Goal: Task Accomplishment & Management: Use online tool/utility

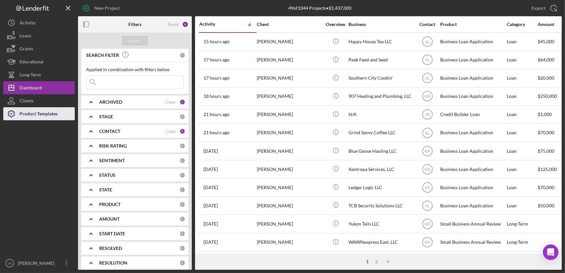
click at [26, 114] on div "Product Templates" at bounding box center [39, 114] width 38 height 15
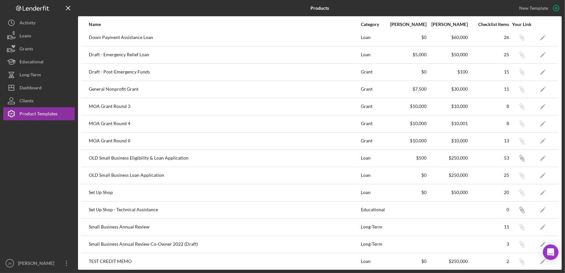
scroll to position [127, 0]
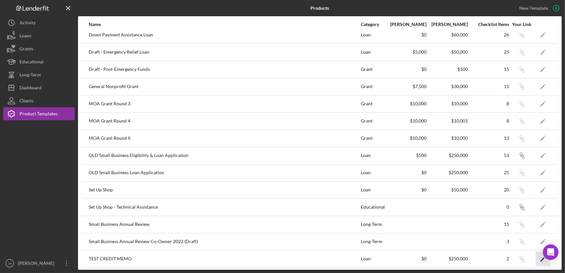
click at [537, 256] on icon "Icon/Edit" at bounding box center [543, 259] width 15 height 15
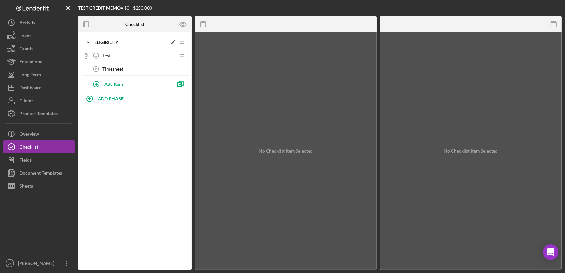
click at [120, 41] on div "Eligibility" at bounding box center [130, 42] width 73 height 5
click at [119, 41] on div "Eligibility" at bounding box center [130, 42] width 73 height 5
click at [113, 55] on div "Test 1 Test" at bounding box center [132, 55] width 86 height 13
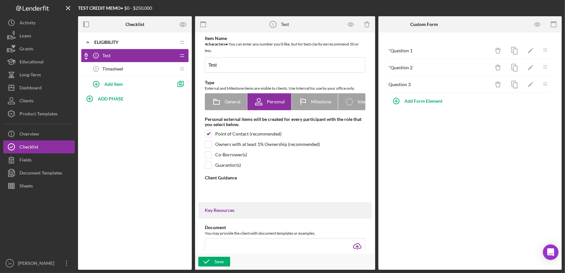
type textarea "<div>Please fill out the form.</div>"
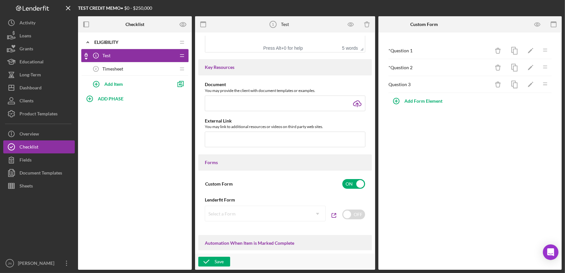
scroll to position [325, 0]
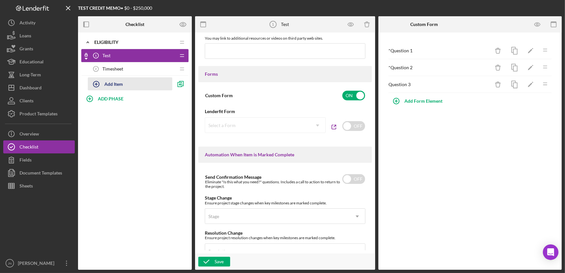
click at [141, 81] on button "Add Item" at bounding box center [130, 83] width 85 height 13
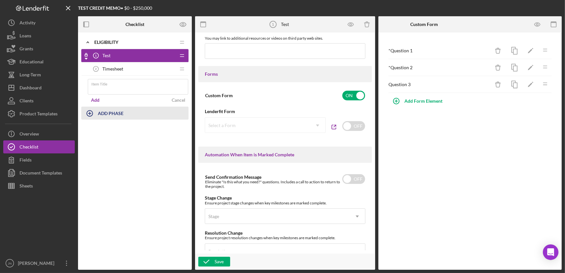
click at [120, 114] on div "Icon/Expander Eligibility Icon/Edit Icon/Drag Icon/Checklist Item Locked Test 1…" at bounding box center [135, 86] width 114 height 100
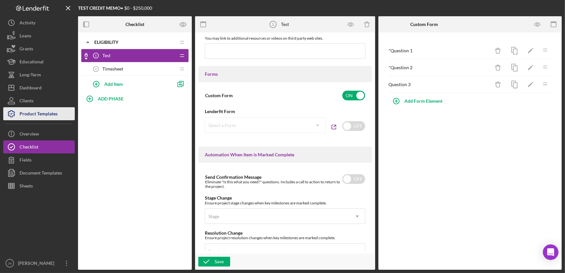
click at [33, 112] on div "Product Templates" at bounding box center [39, 114] width 38 height 15
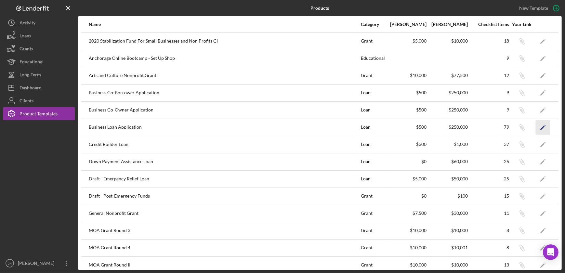
click at [537, 125] on icon "Icon/Edit" at bounding box center [543, 127] width 15 height 15
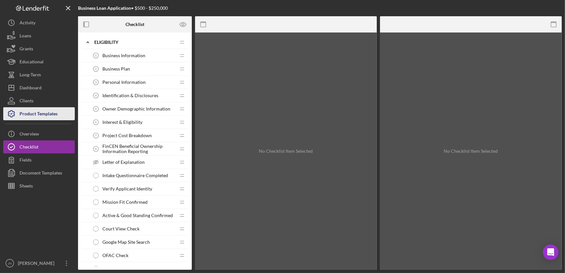
click at [46, 109] on div "Product Templates" at bounding box center [39, 114] width 38 height 15
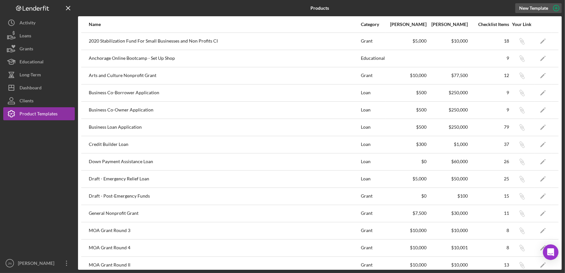
click at [554, 7] on icon "button" at bounding box center [556, 8] width 16 height 16
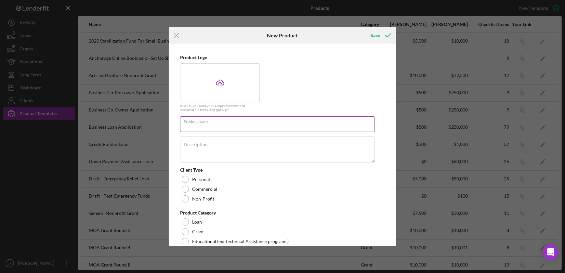
click at [234, 126] on input "Product Name" at bounding box center [277, 124] width 195 height 16
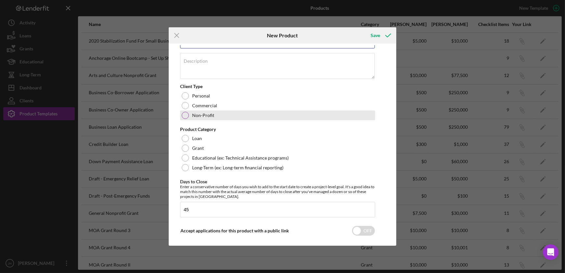
scroll to position [88, 0]
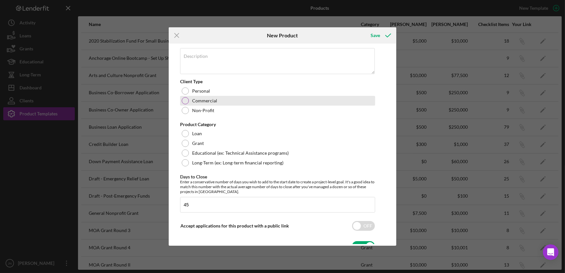
type input "AFN Artist Small Business Loan"
click at [185, 102] on div at bounding box center [185, 100] width 7 height 7
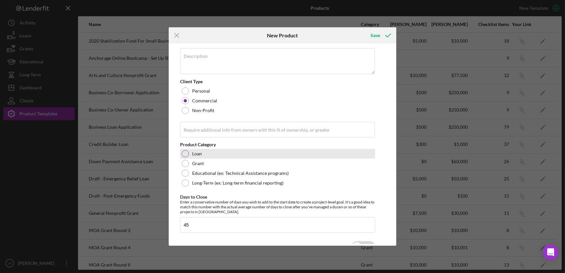
click at [183, 153] on div at bounding box center [185, 153] width 7 height 7
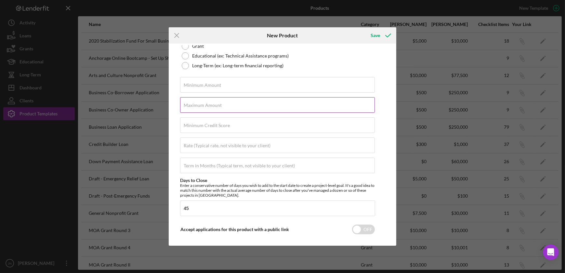
scroll to position [207, 0]
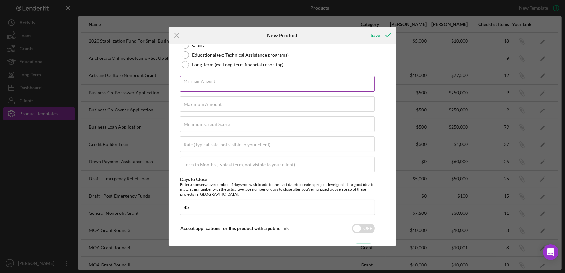
click at [248, 84] on input "Minimum Amount" at bounding box center [277, 84] width 195 height 16
type input "$1,000"
click at [251, 107] on input "Maximum Amount" at bounding box center [277, 104] width 195 height 16
type input "$5,000"
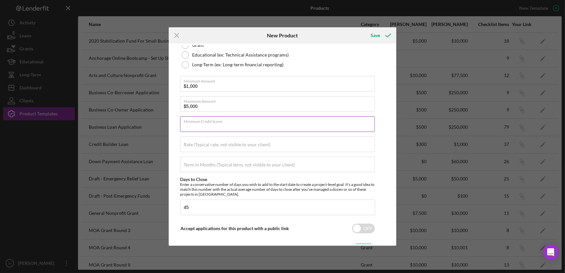
click at [252, 124] on input "Minimum Credit Score" at bounding box center [277, 124] width 195 height 16
type input "600"
click at [289, 145] on input "Rate (Typical rate, not visible to your client)" at bounding box center [277, 145] width 195 height 16
type input "8.500%"
click at [291, 165] on label "Term in Months (Typical term, not visible to your client)" at bounding box center [239, 164] width 111 height 5
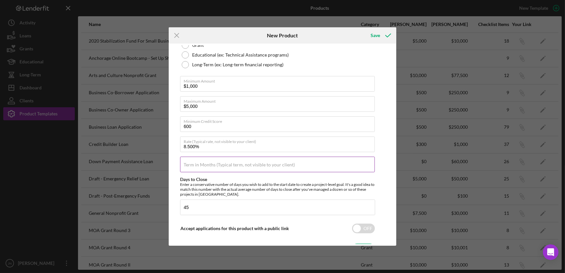
click at [291, 165] on input "Term in Months (Typical term, not visible to your client)" at bounding box center [277, 165] width 195 height 16
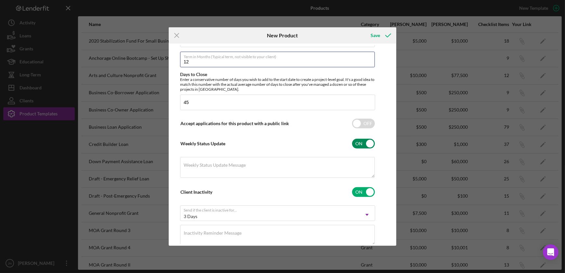
scroll to position [328, 0]
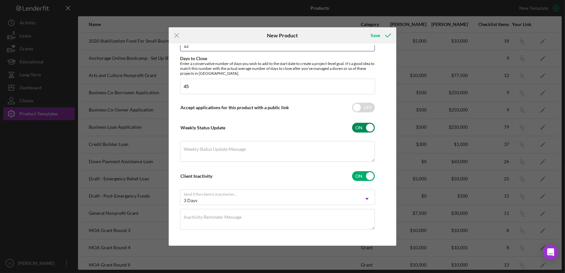
type input "12"
click at [360, 130] on input "checkbox" at bounding box center [363, 128] width 23 height 10
checkbox input "false"
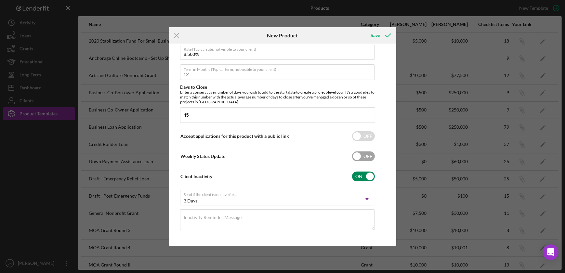
click at [360, 177] on input "checkbox" at bounding box center [363, 177] width 23 height 10
checkbox input "false"
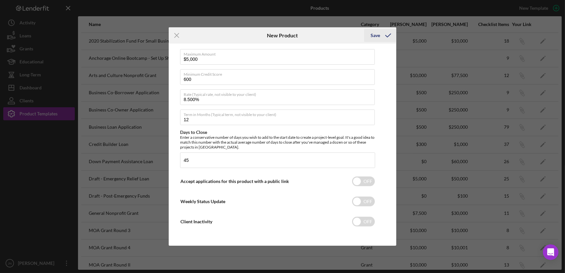
click at [375, 35] on div "Save" at bounding box center [375, 35] width 9 height 13
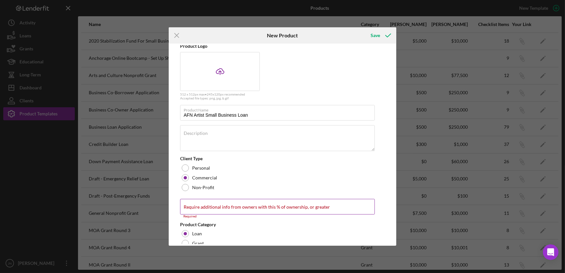
scroll to position [0, 0]
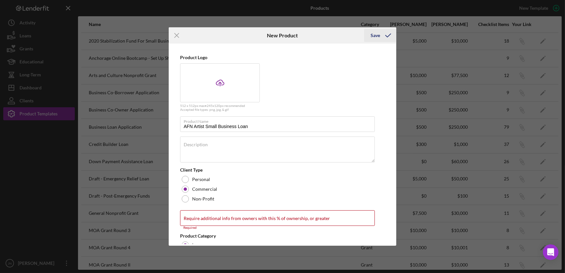
click at [374, 30] on div "Save" at bounding box center [375, 35] width 9 height 13
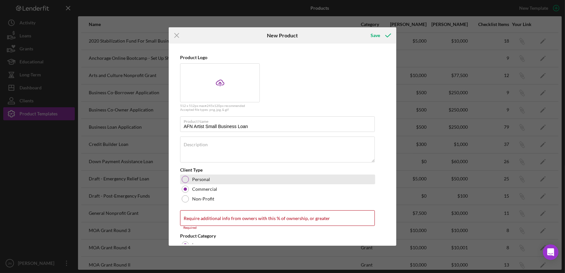
click at [183, 179] on div at bounding box center [185, 179] width 7 height 7
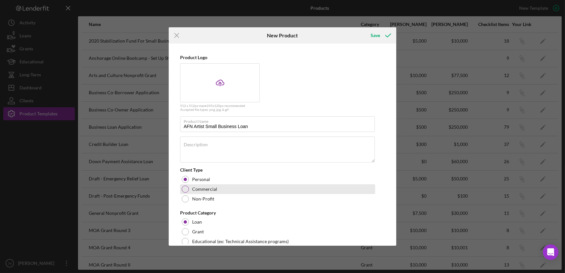
click at [189, 189] on div "Commercial" at bounding box center [277, 189] width 195 height 10
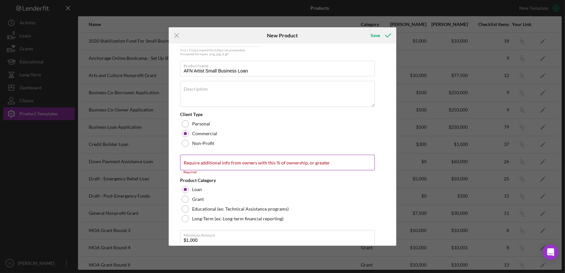
scroll to position [59, 0]
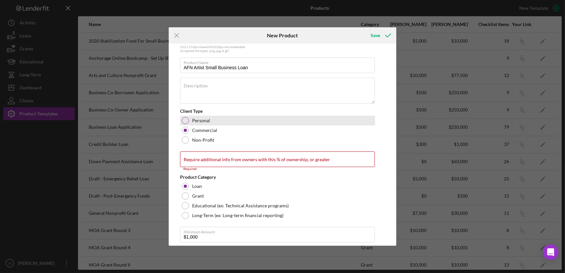
click at [182, 119] on div at bounding box center [185, 120] width 7 height 7
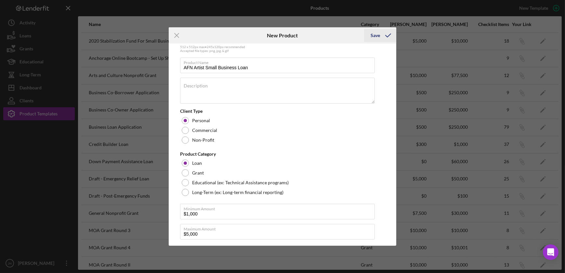
click at [376, 33] on div "Save" at bounding box center [375, 35] width 9 height 13
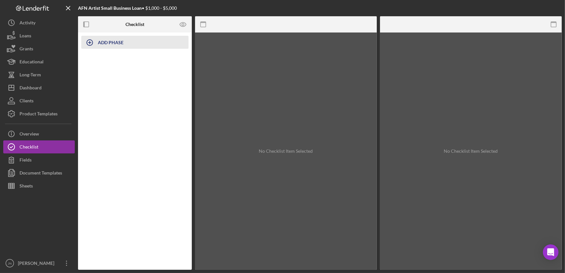
click at [117, 44] on b "ADD PHASE" at bounding box center [111, 43] width 26 height 6
click at [88, 62] on div "Add" at bounding box center [89, 64] width 8 height 10
click at [114, 47] on input "Phase Title" at bounding box center [134, 47] width 107 height 16
click at [121, 33] on div "ADD PHASE" at bounding box center [135, 151] width 114 height 237
click at [117, 44] on b "ADD PHASE" at bounding box center [111, 43] width 26 height 6
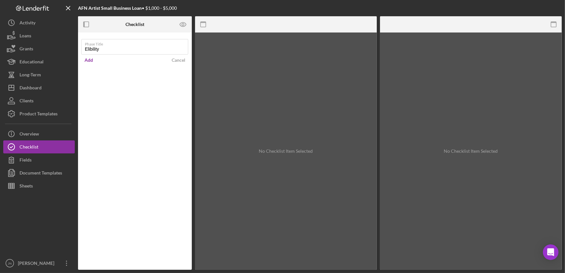
type input "Elibility"
click at [144, 116] on div "ADD PHASE" at bounding box center [135, 151] width 114 height 237
click at [117, 42] on b "ADD PHASE" at bounding box center [111, 43] width 26 height 6
type input "Eligibility"
click at [89, 60] on div "Add" at bounding box center [89, 60] width 8 height 10
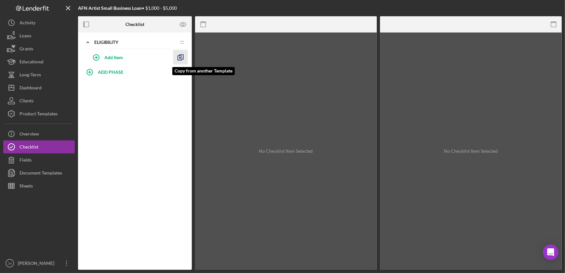
click at [179, 60] on polyline "button" at bounding box center [180, 58] width 4 height 5
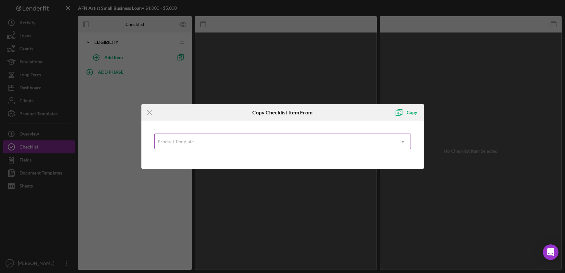
click at [177, 143] on div "Product Template" at bounding box center [176, 141] width 36 height 5
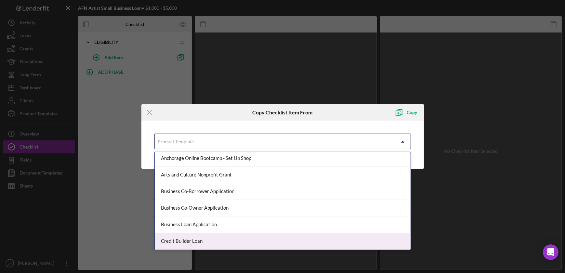
scroll to position [59, 0]
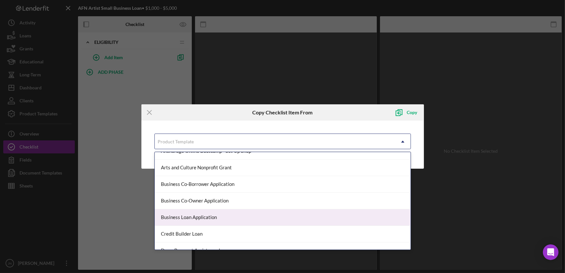
click at [259, 218] on div "Business Loan Application" at bounding box center [283, 217] width 256 height 17
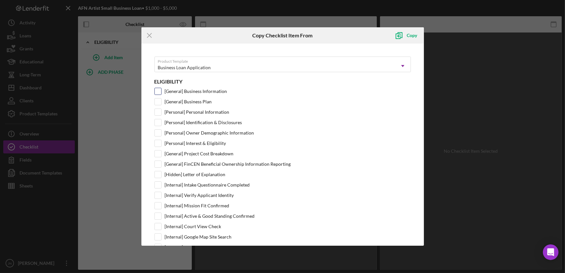
click at [156, 91] on input "[General] Business Information" at bounding box center [158, 91] width 7 height 7
checkbox input "true"
click at [157, 115] on div at bounding box center [157, 112] width 7 height 7
click at [156, 112] on input "[Personal] Personal Information" at bounding box center [158, 112] width 7 height 7
checkbox input "true"
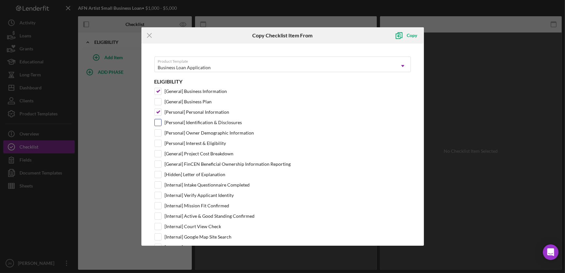
click at [157, 120] on input "[Personal] Identification & Disclosures" at bounding box center [158, 122] width 7 height 7
checkbox input "true"
click at [159, 133] on input "[Personal] Owner Demographic Information" at bounding box center [158, 133] width 7 height 7
checkbox input "true"
click at [159, 144] on input "[Personal] Interest & Eligibility" at bounding box center [158, 143] width 7 height 7
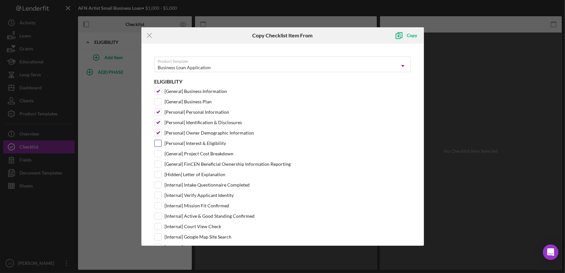
checkbox input "true"
click at [157, 153] on input "[General] Project Cost Breakdown" at bounding box center [158, 154] width 7 height 7
checkbox input "true"
click at [159, 166] on input "[General] FinCEN Beneficial Ownership Information Reporting" at bounding box center [158, 164] width 7 height 7
checkbox input "true"
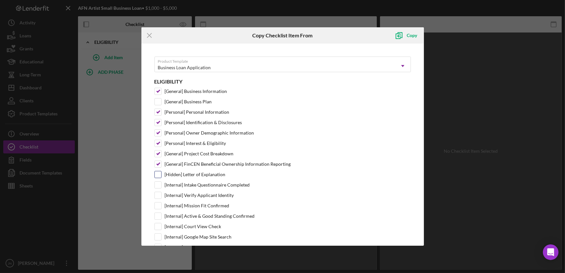
click at [157, 175] on input "[Hidden] Letter of Explanation" at bounding box center [158, 174] width 7 height 7
checkbox input "true"
click at [160, 183] on input "[Internal] Intake Questionnaire Completed" at bounding box center [158, 185] width 7 height 7
checkbox input "true"
click at [159, 195] on input "[Internal] Verify Applicant Identity" at bounding box center [158, 195] width 7 height 7
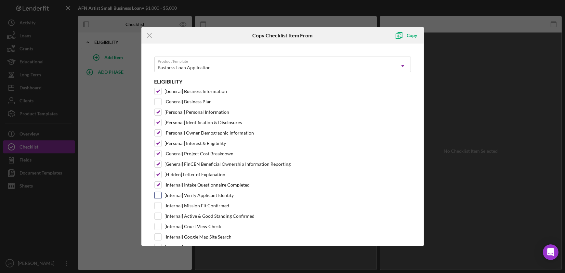
checkbox input "true"
click at [157, 208] on input "[Internal] Mission Fit Confirmed" at bounding box center [158, 206] width 7 height 7
checkbox input "true"
click at [156, 217] on input "[Internal] Active & Good Standing Confirmed" at bounding box center [158, 216] width 7 height 7
checkbox input "true"
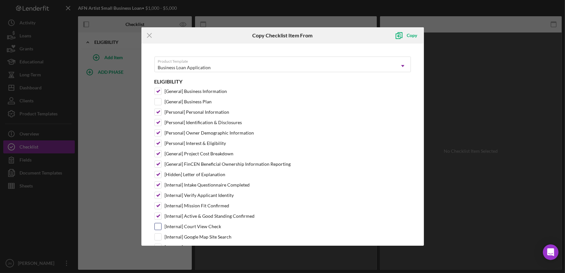
click at [158, 227] on input "[Internal] Court View Check" at bounding box center [158, 226] width 7 height 7
checkbox input "true"
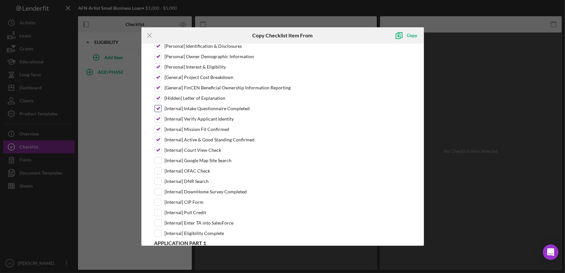
scroll to position [88, 0]
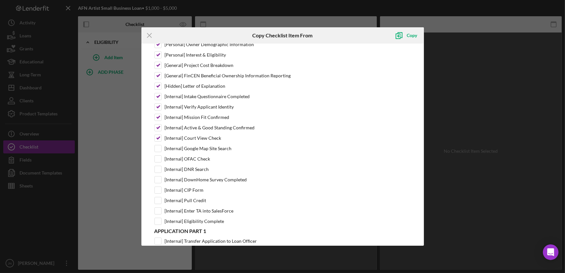
click at [156, 151] on div "Eligibility [General] Business Information [General] Business Plan [Personal] P…" at bounding box center [282, 107] width 256 height 235
click at [155, 148] on input "[Internal] Google Map Site Search" at bounding box center [158, 148] width 7 height 7
checkbox input "true"
click at [156, 158] on input "[Internal] OFAC Check" at bounding box center [158, 159] width 7 height 7
checkbox input "true"
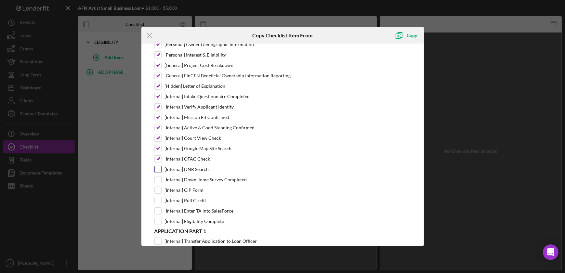
click at [158, 169] on input "[Internal] DNR Search" at bounding box center [158, 169] width 7 height 7
checkbox input "true"
click at [157, 178] on input "[Internal] DownHome Survey Completed" at bounding box center [158, 180] width 7 height 7
checkbox input "true"
click at [157, 189] on input "[Internal] CIP Form" at bounding box center [158, 190] width 7 height 7
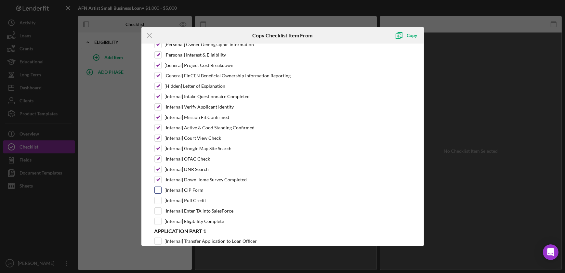
checkbox input "true"
click at [159, 198] on input "[Internal] Pull Credit" at bounding box center [158, 200] width 7 height 7
checkbox input "true"
click at [161, 210] on input "[Internal] Enter TA into SalesForce" at bounding box center [158, 211] width 7 height 7
checkbox input "true"
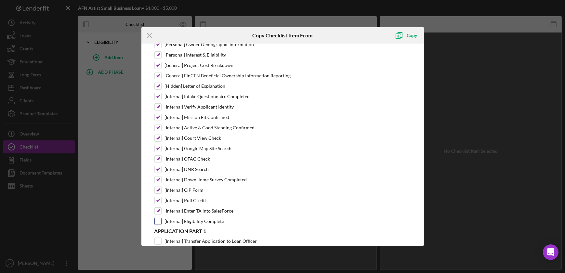
click at [158, 218] on input "[Internal] Eligibility Complete" at bounding box center [158, 221] width 7 height 7
checkbox input "true"
click at [411, 34] on div "Copy" at bounding box center [412, 35] width 10 height 13
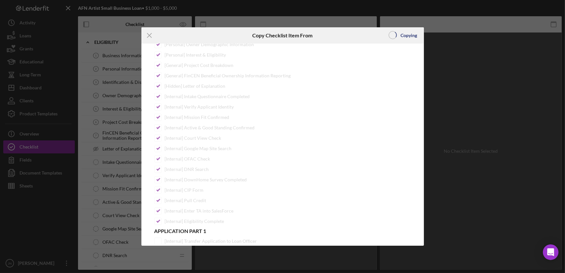
scroll to position [0, 0]
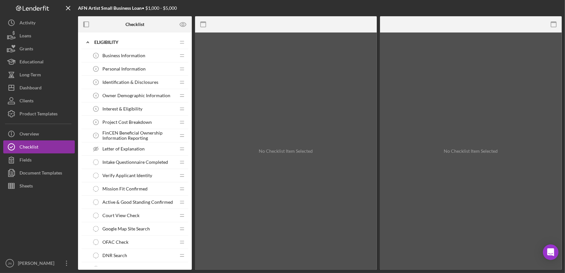
scroll to position [107, 0]
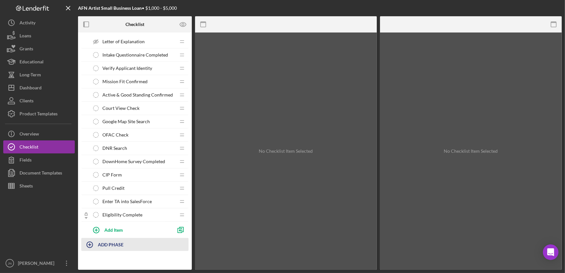
click at [112, 243] on b "ADD PHASE" at bounding box center [111, 245] width 26 height 6
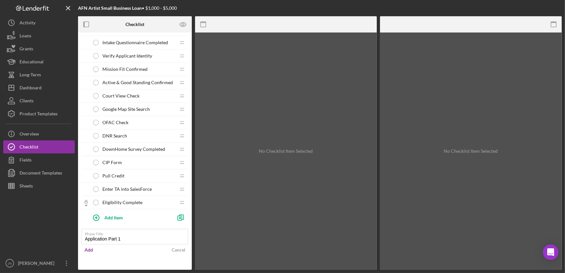
scroll to position [125, 0]
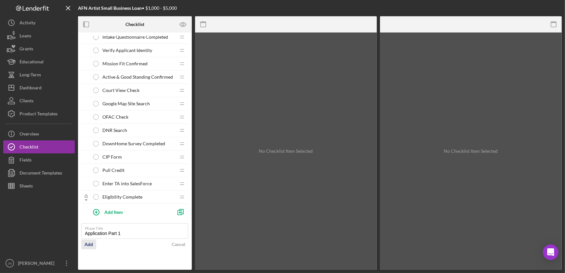
type input "Application Part 1"
click at [88, 243] on div "Add" at bounding box center [89, 245] width 8 height 10
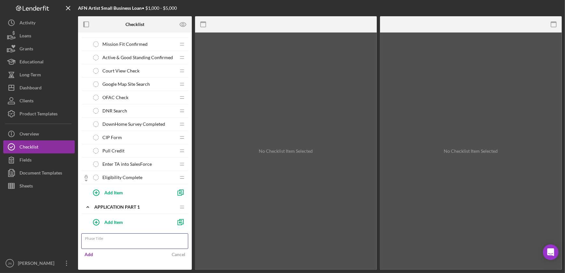
scroll to position [155, 0]
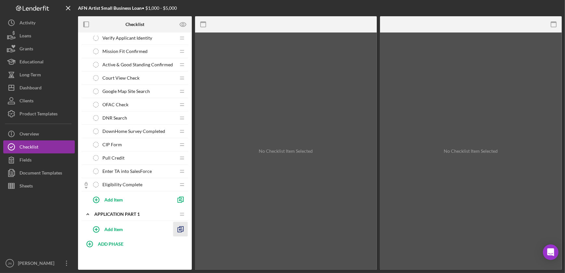
click at [181, 211] on div "Icon/Expander Application Part 1 Icon/Edit Icon/Drag Add Item" at bounding box center [134, 223] width 107 height 30
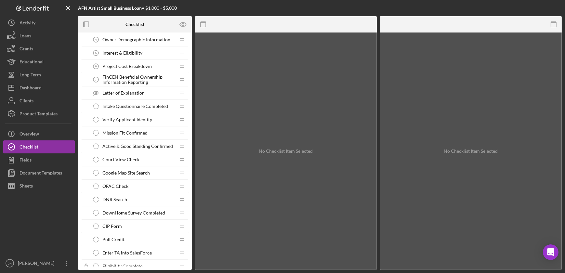
scroll to position [0, 0]
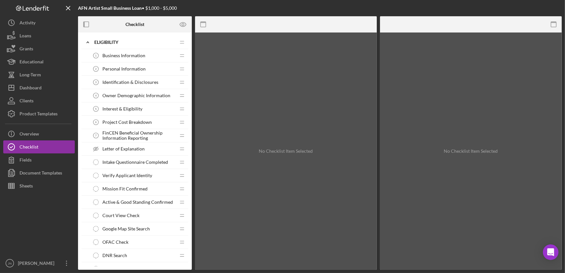
click at [139, 55] on span "Business Information" at bounding box center [123, 55] width 43 height 5
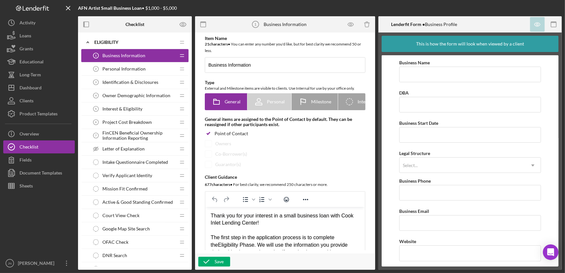
click at [135, 69] on span "Personal Information" at bounding box center [123, 68] width 43 height 5
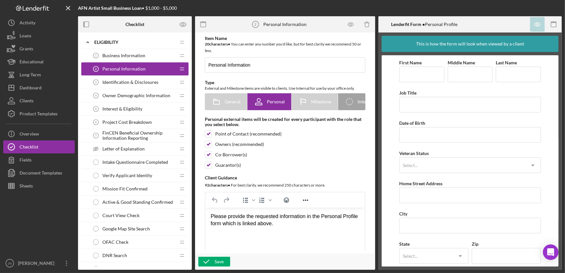
click at [130, 84] on span "Identification & Disclosures" at bounding box center [130, 82] width 56 height 5
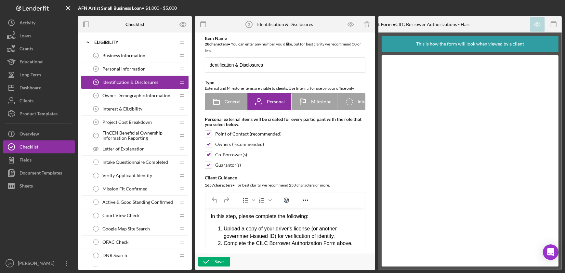
click at [115, 101] on div "Owner Demographic Information 4 Owner Demographic Information" at bounding box center [132, 95] width 86 height 13
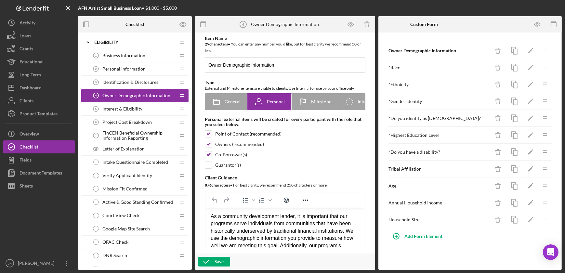
click at [117, 110] on span "Interest & Eligibility" at bounding box center [122, 108] width 40 height 5
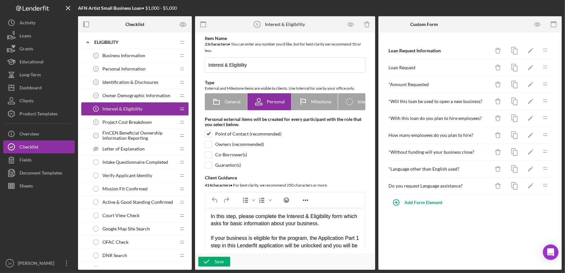
click at [119, 120] on span "Project Cost Breakdown" at bounding box center [126, 122] width 49 height 5
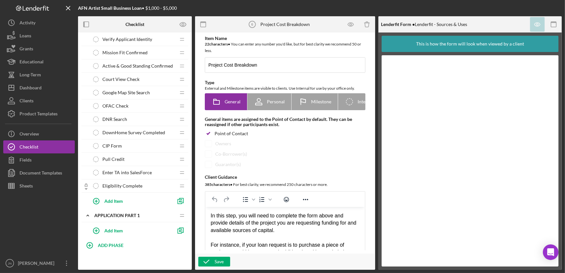
scroll to position [137, 0]
click at [140, 91] on span "Google Map Site Search" at bounding box center [125, 92] width 47 height 5
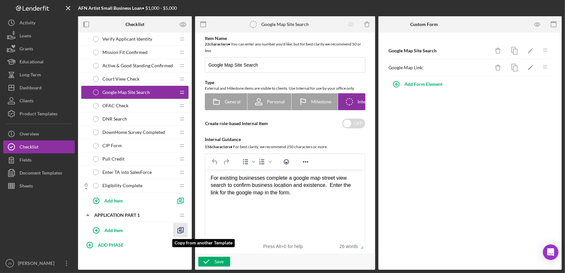
click at [182, 230] on icon "button" at bounding box center [180, 230] width 15 height 15
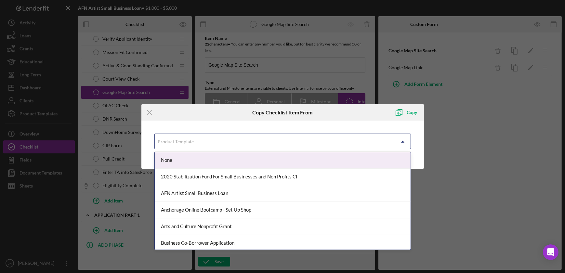
click at [282, 139] on div "Product Template" at bounding box center [275, 141] width 240 height 15
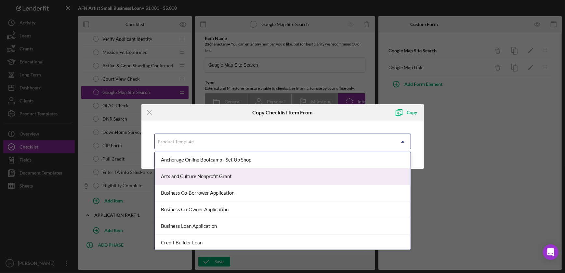
scroll to position [59, 0]
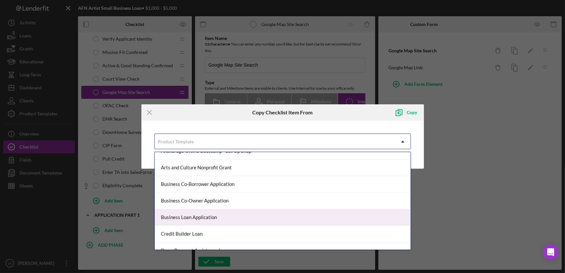
click at [260, 213] on div "Business Loan Application" at bounding box center [283, 217] width 256 height 17
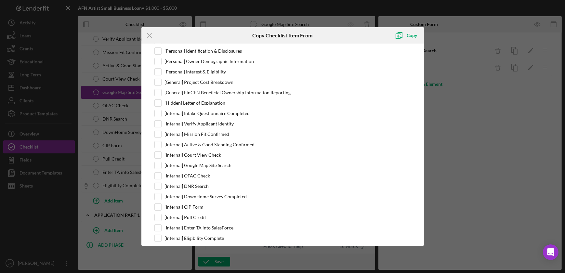
scroll to position [207, 0]
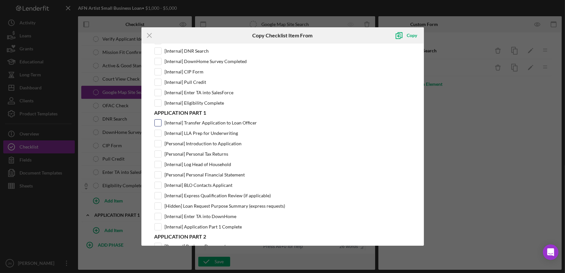
click at [159, 120] on input "[Internal] Transfer Application to Loan Officer" at bounding box center [158, 123] width 7 height 7
checkbox input "true"
click at [158, 132] on input "[Internal] LLA Prep for Underwriting" at bounding box center [158, 133] width 7 height 7
checkbox input "true"
click at [189, 141] on label "[Personal] Introduction to Application" at bounding box center [203, 143] width 77 height 7
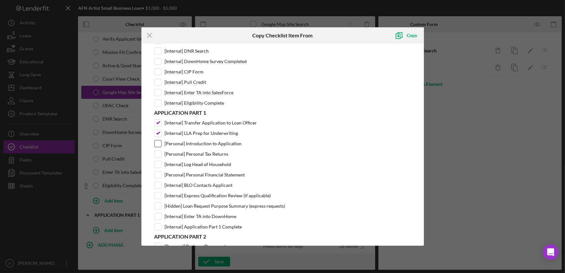
click at [161, 141] on input "[Personal] Introduction to Application" at bounding box center [158, 143] width 7 height 7
checkbox input "true"
click at [158, 152] on input "[Personal] Personal Tax Returns" at bounding box center [158, 154] width 7 height 7
checkbox input "true"
click at [157, 165] on input "[Internal] Log Head of Household" at bounding box center [158, 164] width 7 height 7
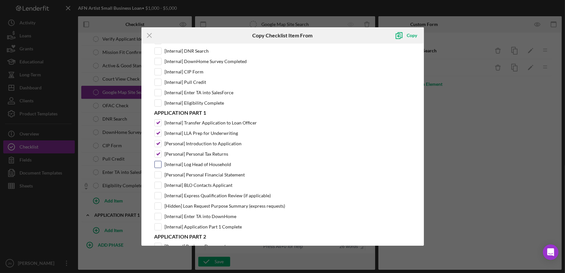
checkbox input "true"
click at [159, 187] on div at bounding box center [157, 185] width 7 height 7
click at [155, 182] on input "[Internal] BLO Contacts Applicant" at bounding box center [158, 185] width 7 height 7
checkbox input "true"
click at [157, 172] on input "[Personal] Personal Financial Statement" at bounding box center [158, 175] width 7 height 7
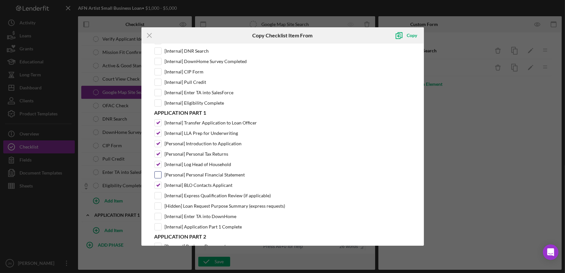
checkbox input "true"
click at [158, 195] on input "[Internal] Express Qualification Review (if applicable)" at bounding box center [158, 195] width 7 height 7
checkbox input "true"
click at [157, 204] on input "[Hidden] Loan Request Purpose Summary (express requests)" at bounding box center [158, 206] width 7 height 7
checkbox input "true"
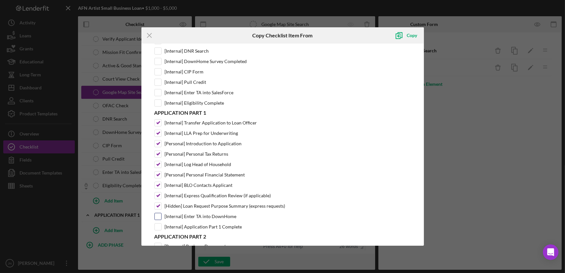
click at [161, 215] on input "[Internal] Enter TA into DownHome" at bounding box center [158, 216] width 7 height 7
checkbox input "true"
click at [159, 226] on input "[Internal] Application Part 1 Complete" at bounding box center [158, 227] width 7 height 7
checkbox input "true"
click at [414, 33] on div "Copy" at bounding box center [412, 35] width 10 height 13
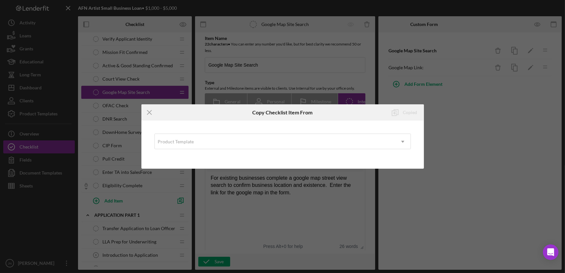
scroll to position [0, 0]
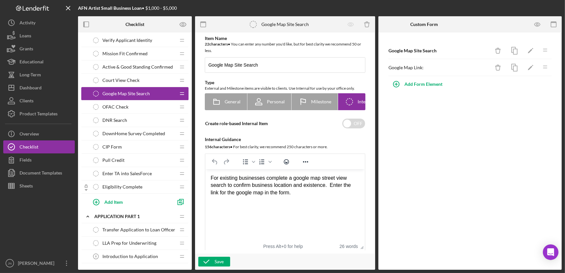
scroll to position [283, 0]
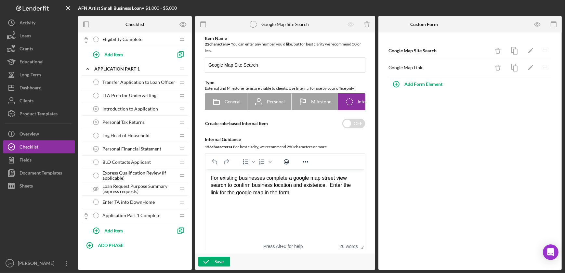
click at [138, 106] on span "Introduction to Application" at bounding box center [130, 108] width 56 height 5
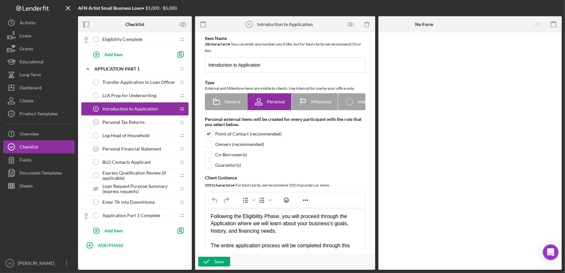
click at [136, 122] on span "Personal Tax Returns" at bounding box center [123, 122] width 42 height 5
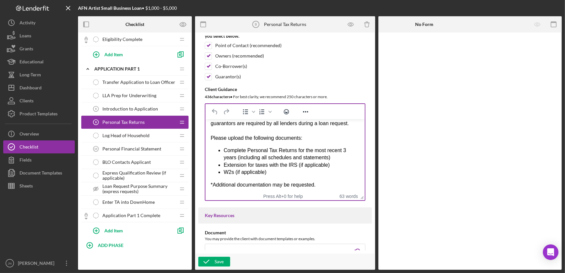
scroll to position [28, 0]
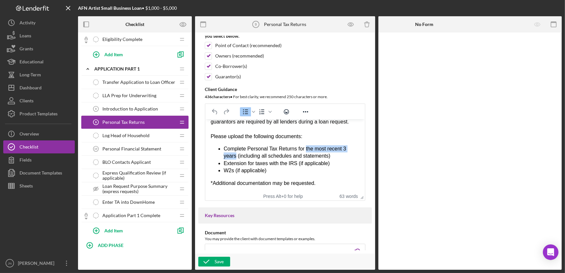
drag, startPoint x: 303, startPoint y: 150, endPoint x: 235, endPoint y: 158, distance: 68.1
click at [235, 158] on li "Complete Personal Tax Returns for the most recent 3 years (including all schedu…" at bounding box center [291, 152] width 136 height 15
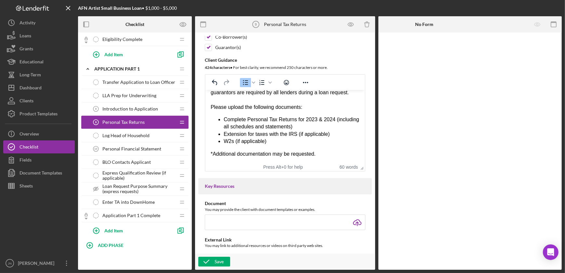
scroll to position [118, 0]
click at [219, 262] on div "Save" at bounding box center [219, 262] width 9 height 10
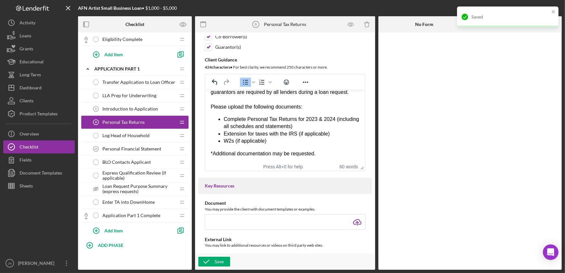
click at [124, 135] on span "Log Head of Household" at bounding box center [125, 135] width 47 height 5
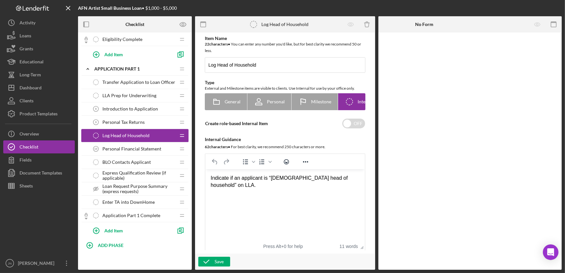
click at [127, 152] on div "Personal Financial Statement 10 Personal Financial Statement" at bounding box center [132, 148] width 86 height 13
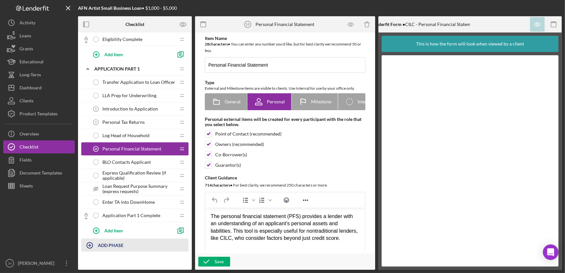
click at [109, 248] on div "ADD PHASE" at bounding box center [111, 245] width 26 height 12
type input "Application Part 2"
click at [91, 263] on div "Add" at bounding box center [89, 263] width 8 height 10
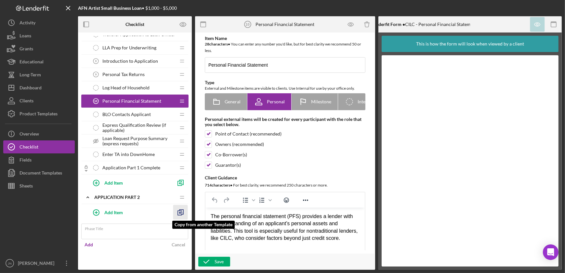
scroll to position [312, 0]
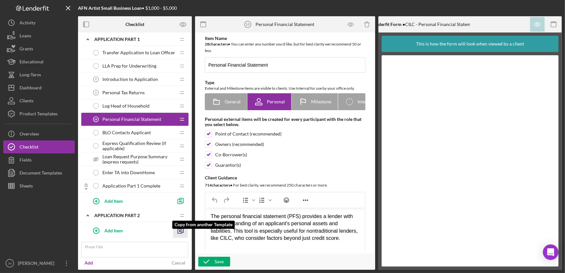
click at [179, 209] on div "Icon/Expander Application Part 2 Icon/Edit Icon/Drag Add Item Copy from another…" at bounding box center [134, 224] width 107 height 30
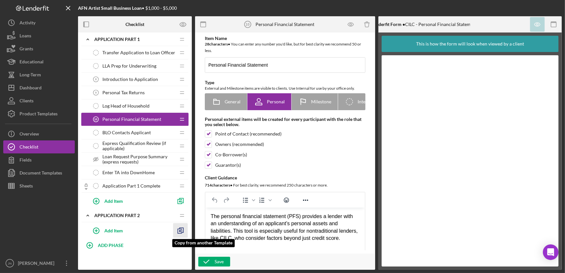
click at [178, 233] on icon "button" at bounding box center [180, 230] width 15 height 15
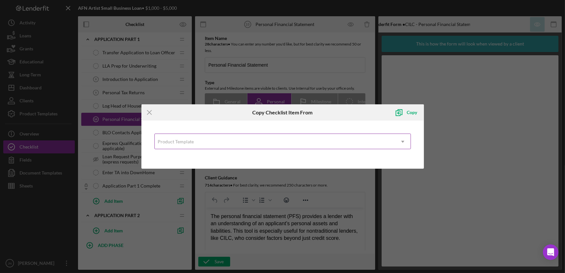
click at [254, 139] on div "Product Template" at bounding box center [275, 141] width 240 height 15
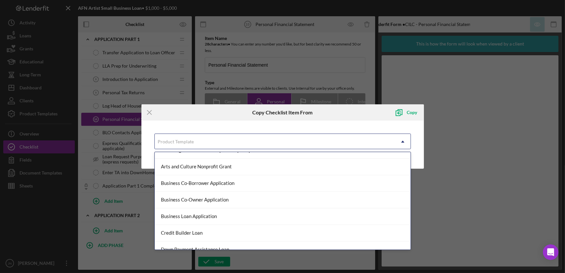
scroll to position [59, 0]
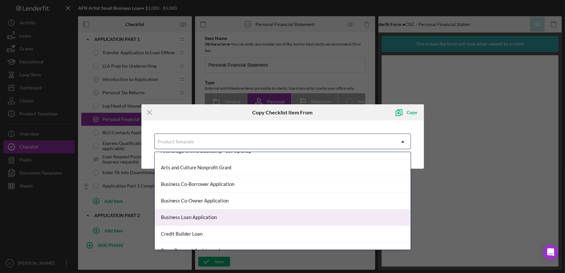
click at [231, 220] on div "Business Loan Application" at bounding box center [283, 217] width 256 height 17
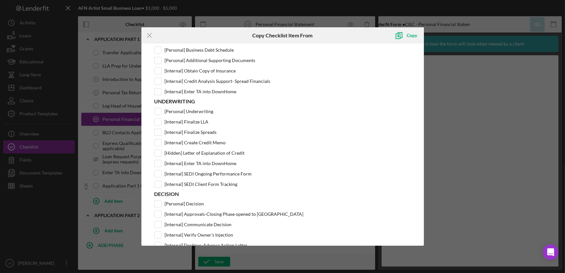
scroll to position [354, 0]
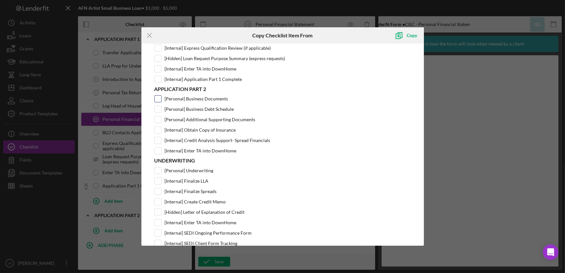
click at [156, 98] on input "[Personal] Business Documents" at bounding box center [158, 99] width 7 height 7
checkbox input "true"
click at [157, 107] on input "[Personal] Business Debt Schedule" at bounding box center [158, 109] width 7 height 7
checkbox input "true"
click at [156, 118] on input "[Personal] Additional Supporting Documents" at bounding box center [158, 119] width 7 height 7
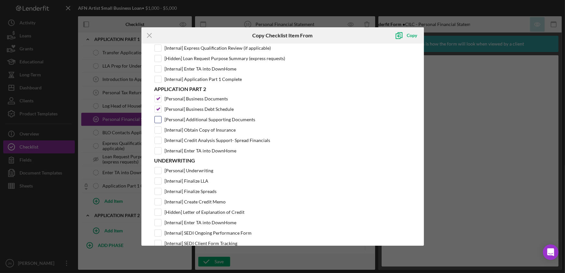
checkbox input "true"
click at [156, 127] on input "[Internal] Obtain Copy of Insurance" at bounding box center [158, 130] width 7 height 7
checkbox input "true"
click at [156, 139] on input "[Internal] Credit Analysis Support- Spread Financials" at bounding box center [158, 140] width 7 height 7
checkbox input "true"
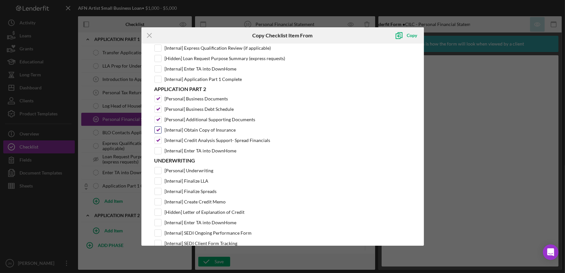
click at [160, 128] on input "[Internal] Obtain Copy of Insurance" at bounding box center [158, 130] width 7 height 7
checkbox input "false"
click at [157, 148] on input "[Internal] Enter TA into DownHome" at bounding box center [158, 151] width 7 height 7
checkbox input "true"
click at [411, 33] on div "Copy" at bounding box center [412, 35] width 10 height 13
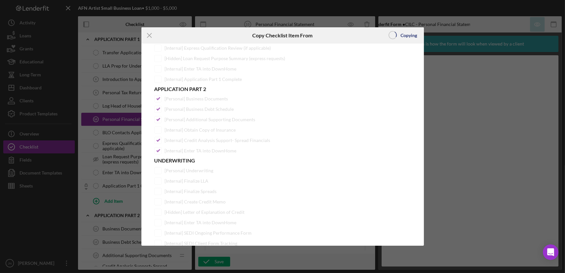
scroll to position [0, 0]
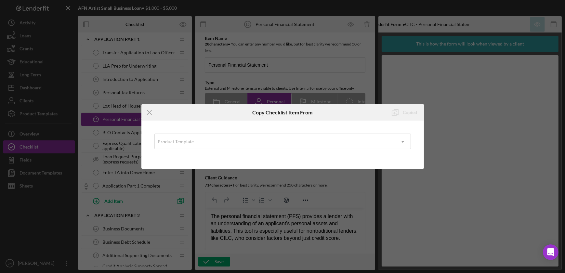
scroll to position [379, 0]
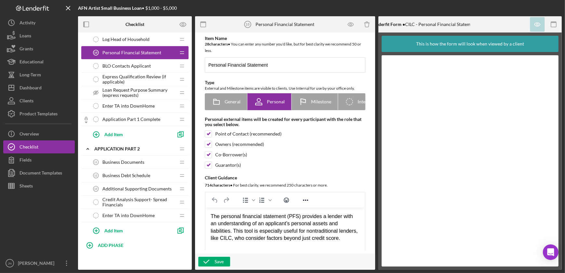
click at [132, 163] on span "Business Documents" at bounding box center [123, 162] width 42 height 5
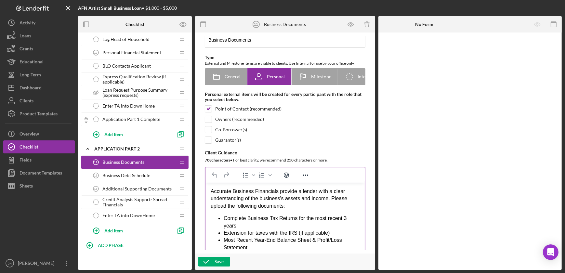
scroll to position [59, 0]
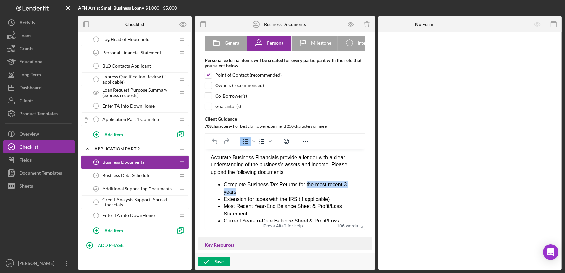
drag, startPoint x: 303, startPoint y: 184, endPoint x: 335, endPoint y: 190, distance: 32.5
click at [335, 190] on li "Complete Business Tax Returns for the most recent 3 years" at bounding box center [291, 188] width 136 height 15
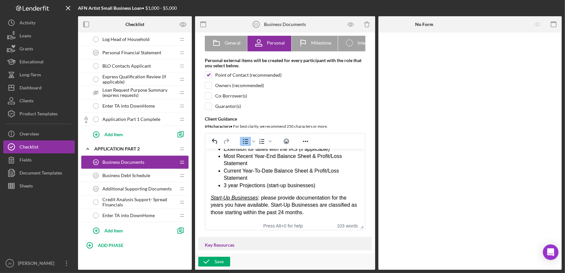
scroll to position [29, 0]
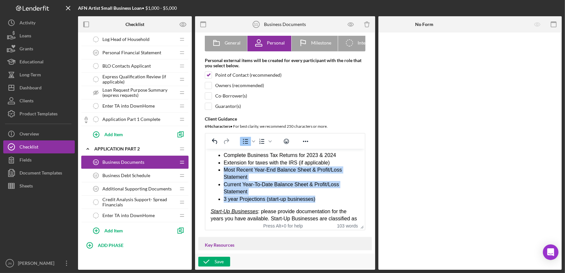
drag, startPoint x: 319, startPoint y: 199, endPoint x: 221, endPoint y: 172, distance: 102.3
click at [221, 172] on ul "Complete Business Tax Returns for 2023 & 2024 Extension for taxes with the IRS …" at bounding box center [284, 177] width 149 height 51
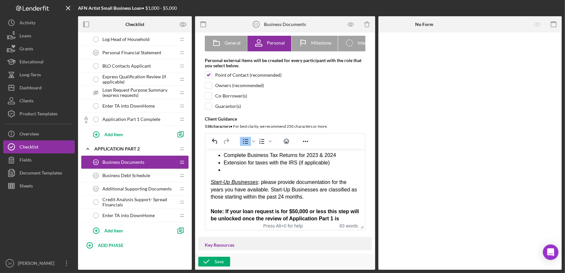
scroll to position [42, 0]
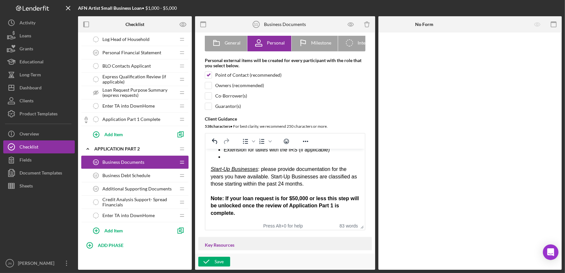
drag, startPoint x: 237, startPoint y: 215, endPoint x: 209, endPoint y: 168, distance: 54.5
click at [209, 168] on html "Accurate Business Financials provide a lender with a clear understanding of the…" at bounding box center [284, 164] width 159 height 115
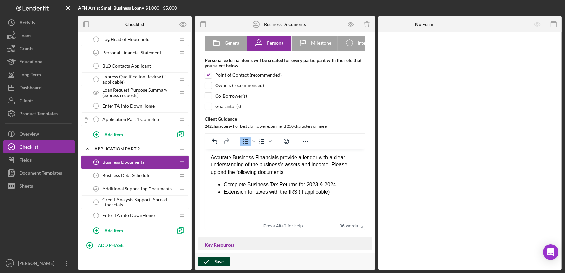
click at [219, 263] on div "Save" at bounding box center [219, 262] width 9 height 10
click at [129, 176] on span "Business Debt Schedule" at bounding box center [126, 175] width 48 height 5
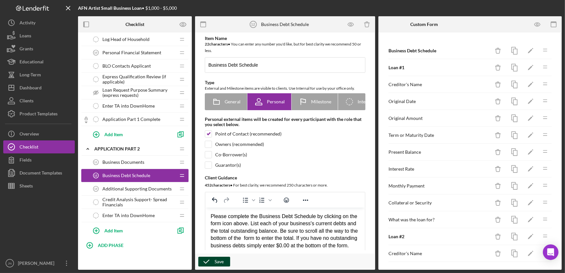
click at [222, 262] on div "Save" at bounding box center [219, 262] width 9 height 10
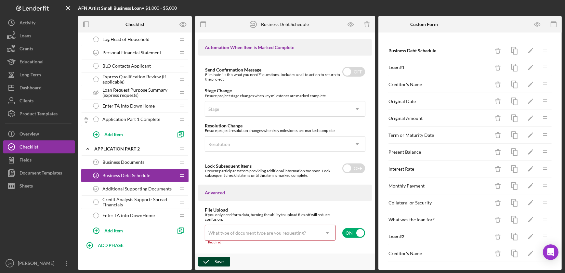
scroll to position [446, 0]
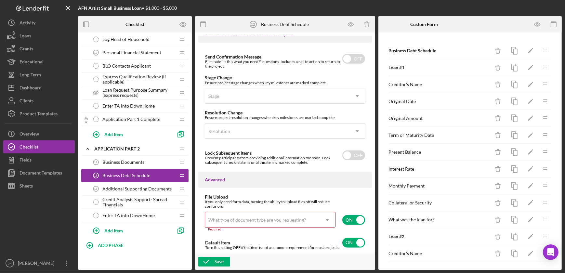
click at [156, 173] on div "Business Debt Schedule 12 Business Debt Schedule" at bounding box center [132, 175] width 86 height 13
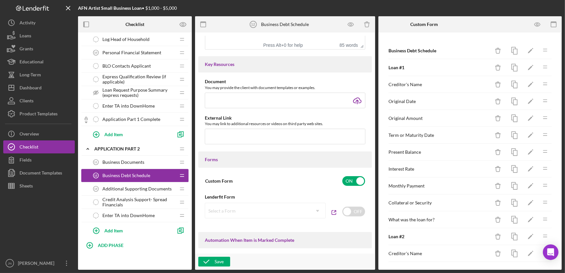
scroll to position [62, 0]
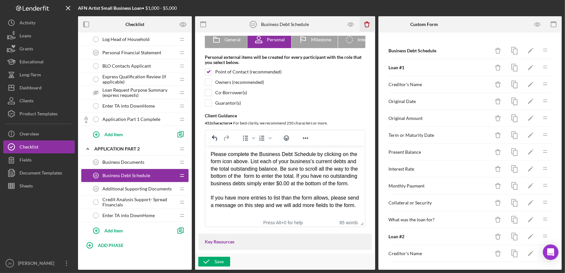
click at [366, 26] on icon "Icon/Delete" at bounding box center [367, 24] width 15 height 15
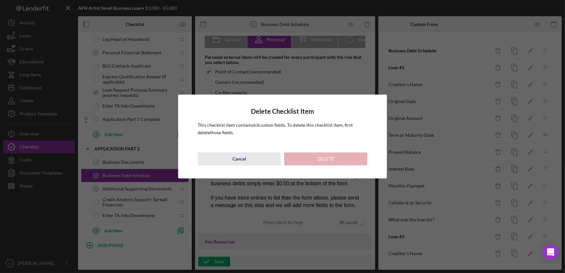
drag, startPoint x: 234, startPoint y: 160, endPoint x: 29, endPoint y: 13, distance: 252.6
click at [234, 160] on div "Cancel" at bounding box center [239, 158] width 14 height 13
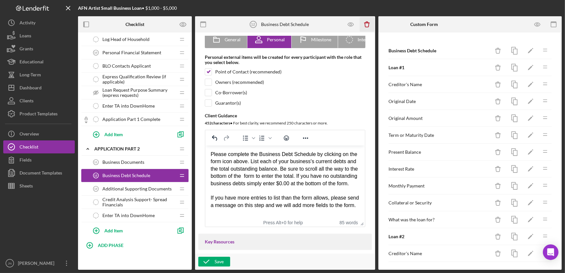
click at [367, 26] on icon "Icon/Delete" at bounding box center [367, 24] width 15 height 15
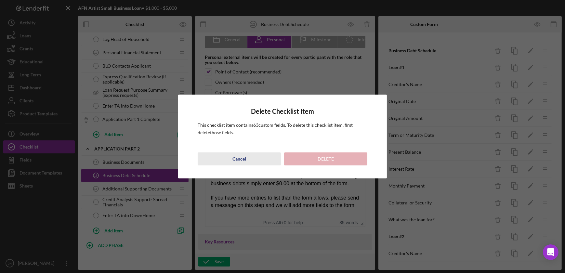
click at [250, 160] on button "Cancel" at bounding box center [239, 158] width 83 height 13
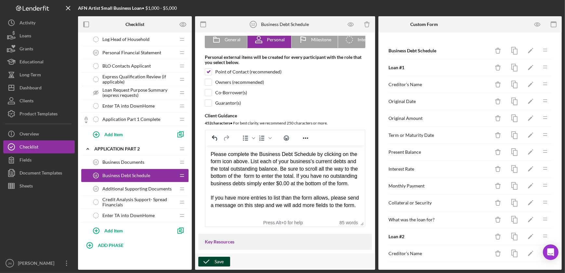
click at [219, 264] on div "Save" at bounding box center [219, 262] width 9 height 10
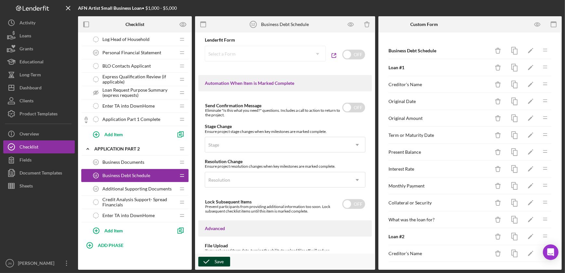
scroll to position [446, 0]
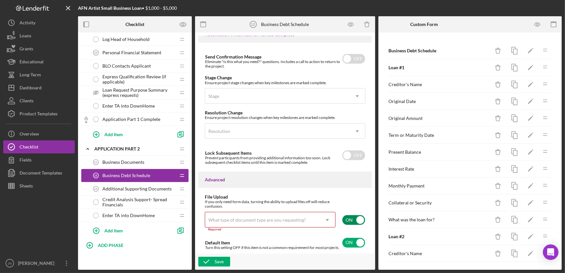
click at [344, 224] on input "checkbox" at bounding box center [353, 220] width 23 height 10
checkbox input "false"
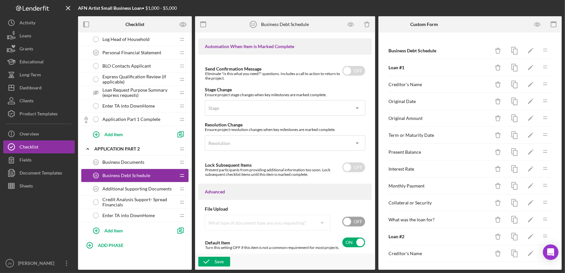
scroll to position [434, 0]
click at [211, 261] on icon "button" at bounding box center [206, 262] width 16 height 16
click at [367, 23] on icon "Icon/Delete" at bounding box center [367, 24] width 15 height 15
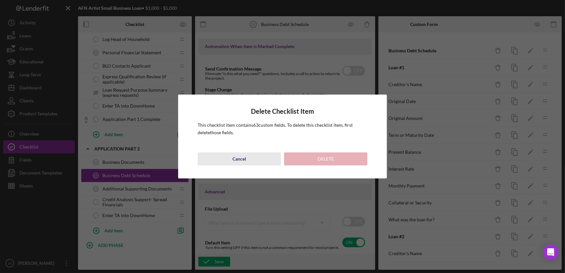
click at [248, 161] on button "Cancel" at bounding box center [239, 158] width 83 height 13
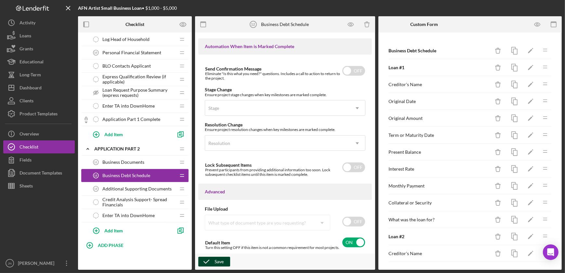
click at [216, 263] on div "Save" at bounding box center [219, 262] width 9 height 10
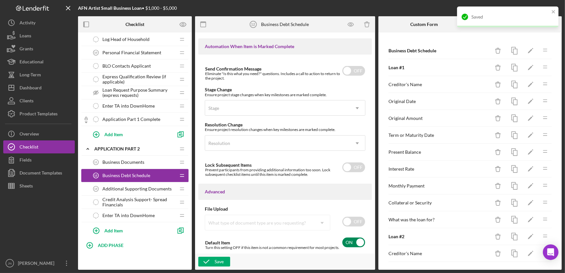
click at [346, 243] on input "checkbox" at bounding box center [353, 243] width 23 height 10
checkbox input "false"
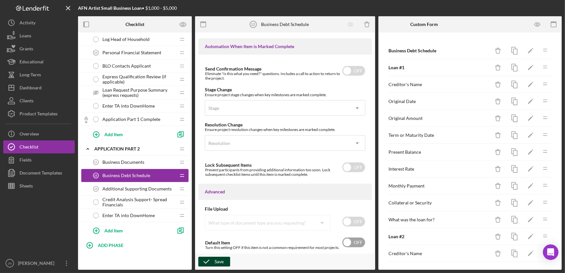
click at [211, 261] on icon "button" at bounding box center [206, 262] width 16 height 16
click at [367, 24] on icon "Icon/Delete" at bounding box center [367, 24] width 15 height 15
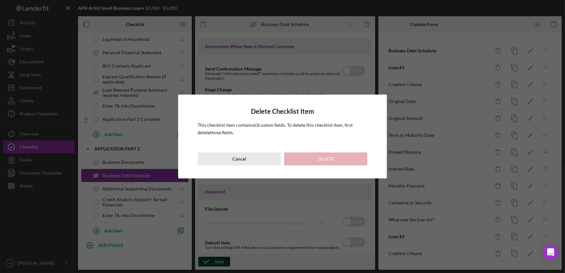
click at [235, 161] on div "Cancel" at bounding box center [239, 158] width 14 height 13
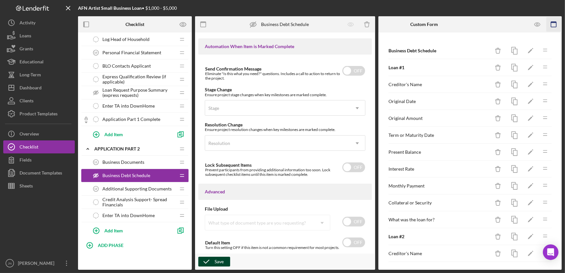
click at [554, 22] on rect "button" at bounding box center [553, 24] width 5 height 5
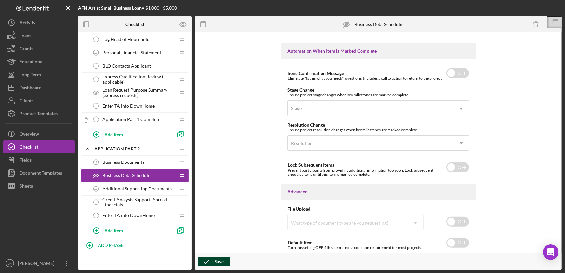
scroll to position [422, 0]
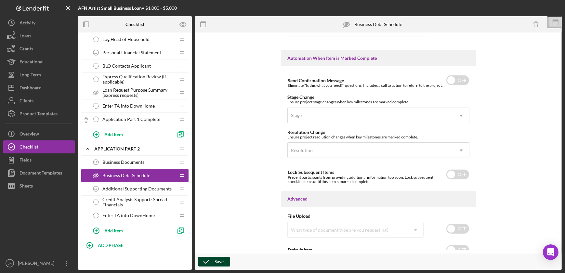
click at [554, 21] on icon at bounding box center [555, 22] width 16 height 16
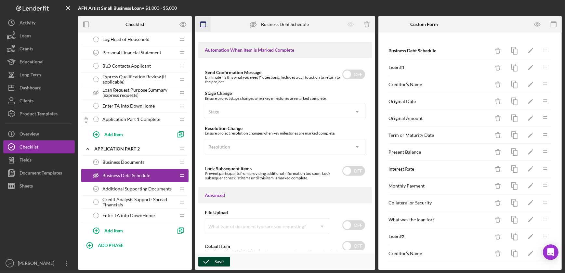
click at [203, 23] on icon "button" at bounding box center [203, 24] width 15 height 15
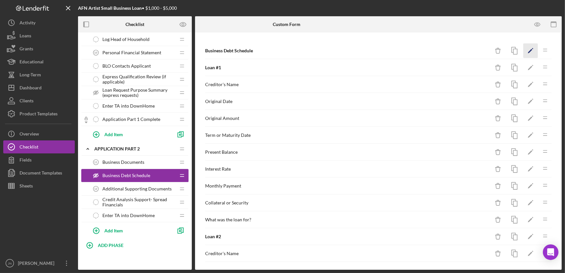
click at [531, 53] on icon "Icon/Edit" at bounding box center [530, 51] width 15 height 15
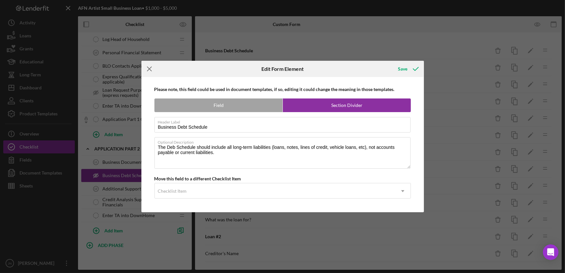
click at [149, 68] on icon "Icon/Menu Close" at bounding box center [149, 69] width 16 height 16
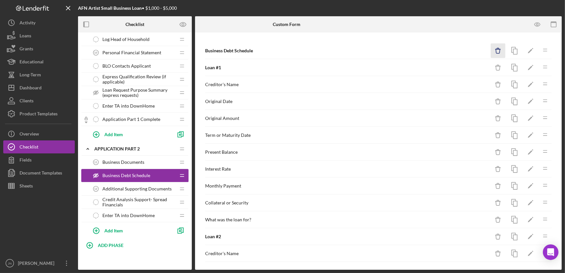
click at [493, 49] on icon "Icon/Delete" at bounding box center [498, 51] width 15 height 15
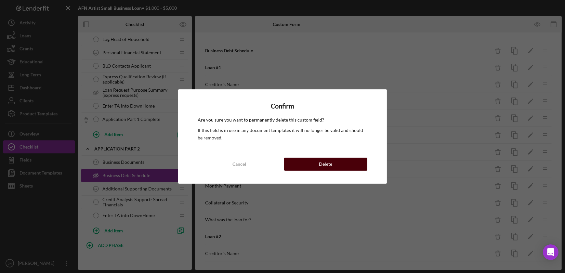
click at [345, 163] on button "Delete" at bounding box center [325, 164] width 83 height 13
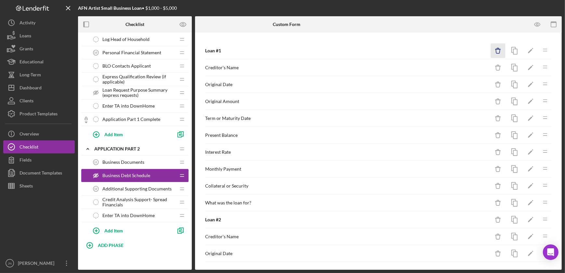
click at [495, 55] on icon "Icon/Delete" at bounding box center [498, 51] width 15 height 15
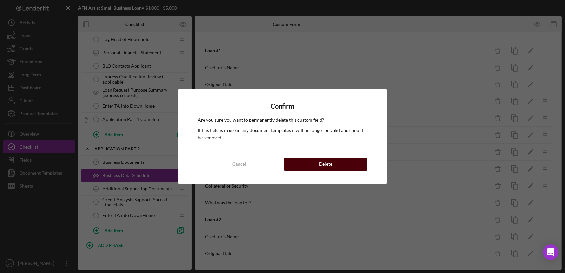
click at [354, 161] on button "Delete" at bounding box center [325, 164] width 83 height 13
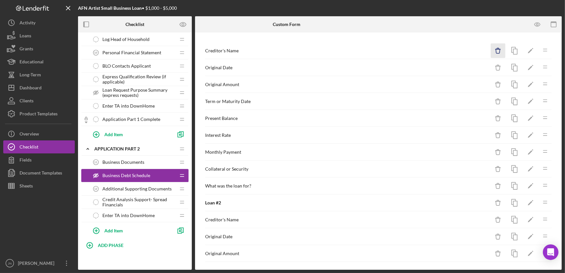
click at [497, 48] on icon "button" at bounding box center [498, 48] width 2 height 1
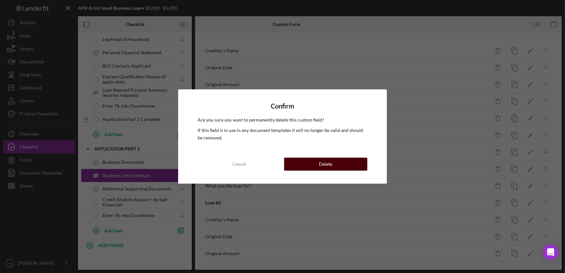
click at [334, 163] on button "Delete" at bounding box center [325, 164] width 83 height 13
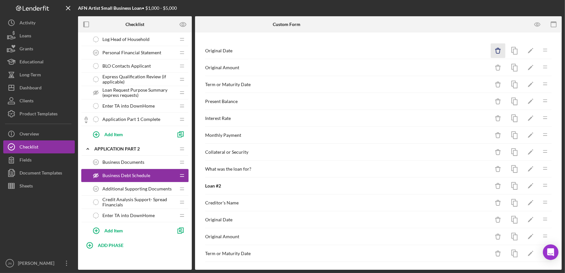
click at [491, 50] on icon "Icon/Delete" at bounding box center [498, 51] width 15 height 15
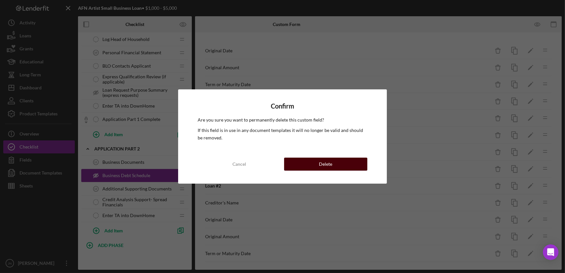
click at [333, 164] on button "Delete" at bounding box center [325, 164] width 83 height 13
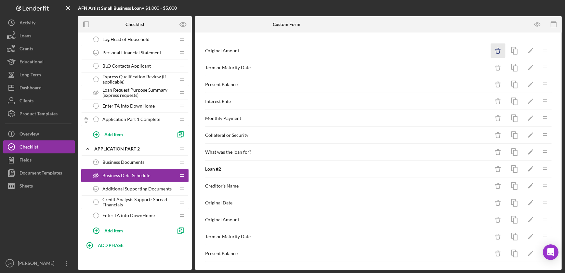
click at [491, 47] on icon "Icon/Delete" at bounding box center [498, 51] width 15 height 15
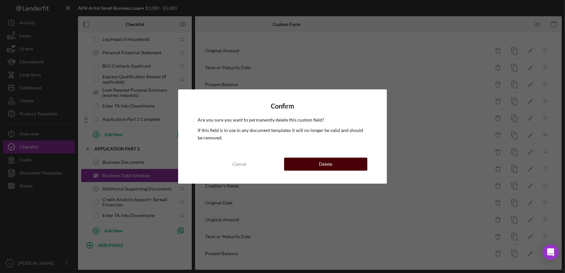
click at [338, 170] on button "Delete" at bounding box center [325, 164] width 83 height 13
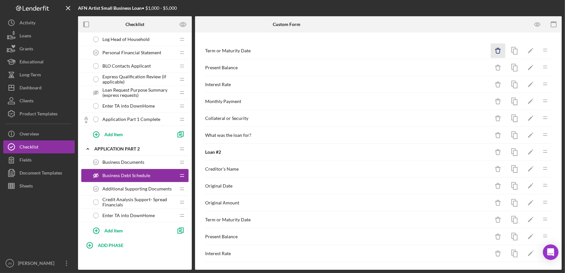
click at [496, 47] on icon "Icon/Delete" at bounding box center [498, 51] width 15 height 15
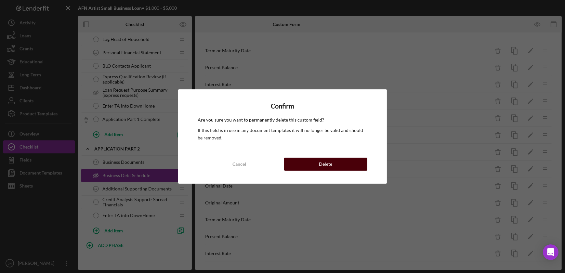
click at [325, 161] on div "Delete" at bounding box center [325, 164] width 13 height 13
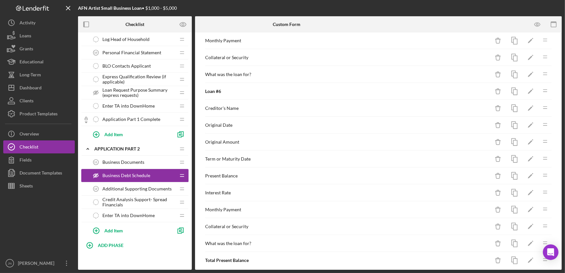
scroll to position [757, 0]
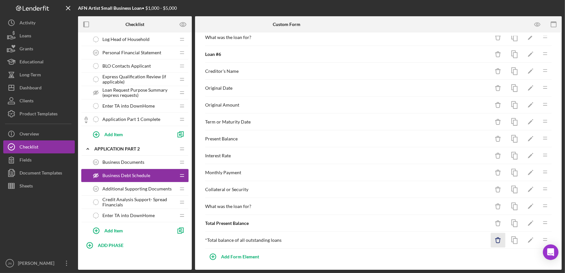
click at [496, 239] on icon "button" at bounding box center [498, 241] width 4 height 4
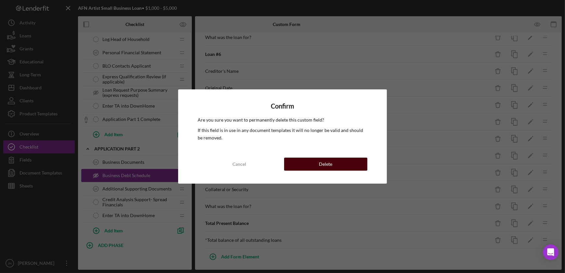
click at [358, 167] on button "Delete" at bounding box center [325, 164] width 83 height 13
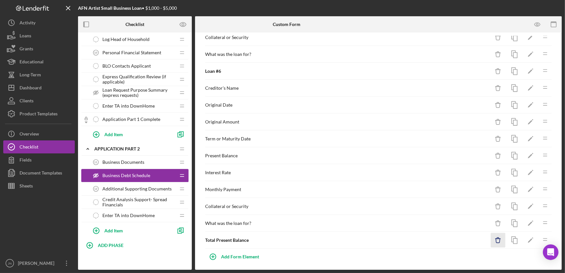
click at [496, 237] on icon "Icon/Delete" at bounding box center [498, 240] width 15 height 15
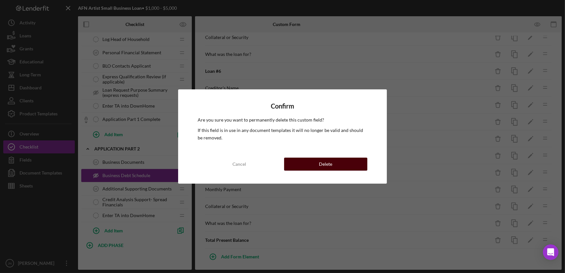
click at [348, 163] on button "Delete" at bounding box center [325, 164] width 83 height 13
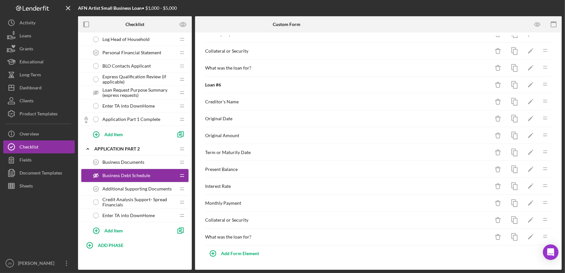
scroll to position [723, 0]
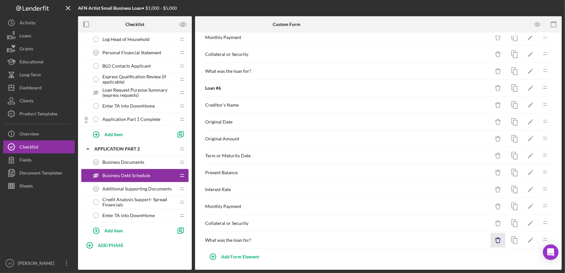
click at [494, 236] on icon "Icon/Delete" at bounding box center [498, 240] width 15 height 15
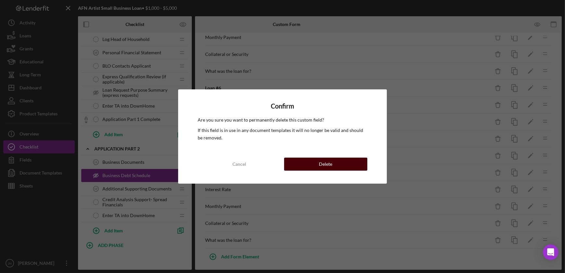
click at [349, 169] on button "Delete" at bounding box center [325, 164] width 83 height 13
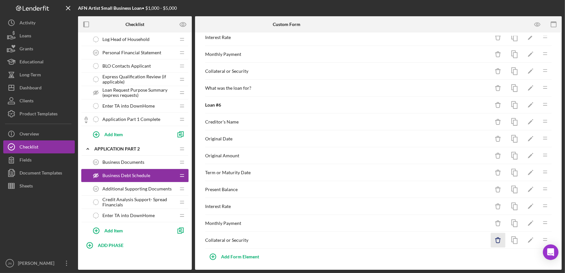
click at [493, 234] on icon "Icon/Delete" at bounding box center [498, 240] width 15 height 15
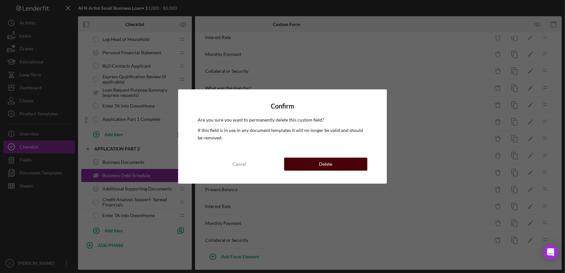
click at [340, 163] on button "Delete" at bounding box center [325, 164] width 83 height 13
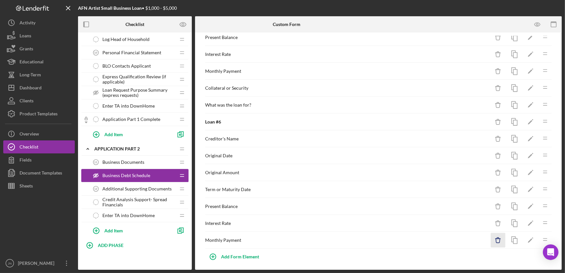
click at [491, 240] on icon "Icon/Delete" at bounding box center [498, 240] width 15 height 15
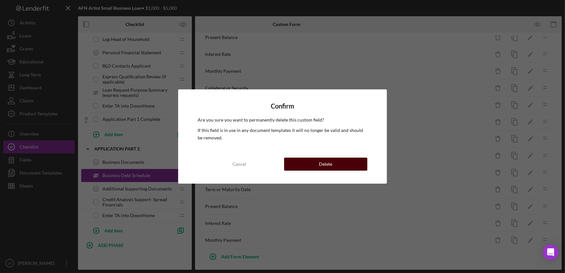
click at [325, 167] on div "Delete" at bounding box center [325, 164] width 13 height 13
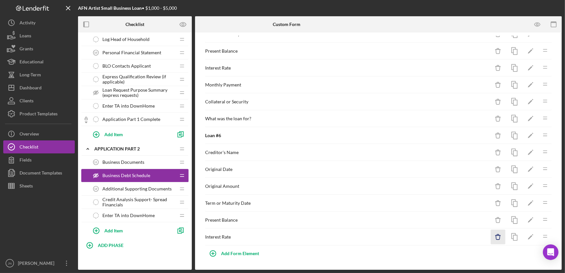
scroll to position [673, 0]
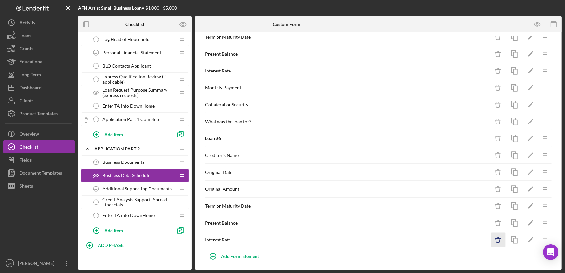
click at [494, 233] on icon "Icon/Delete" at bounding box center [498, 240] width 15 height 15
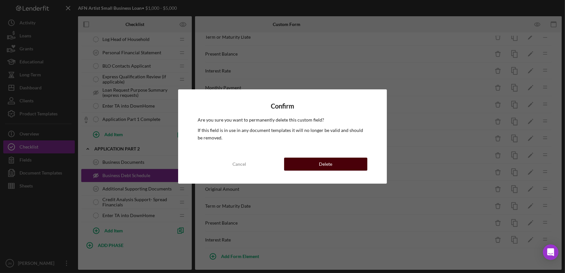
click at [332, 164] on div "Delete" at bounding box center [325, 164] width 13 height 13
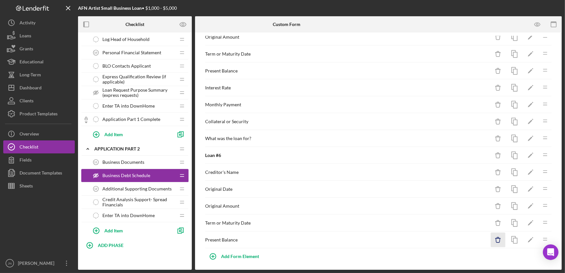
click at [495, 235] on icon "Icon/Delete" at bounding box center [498, 240] width 15 height 15
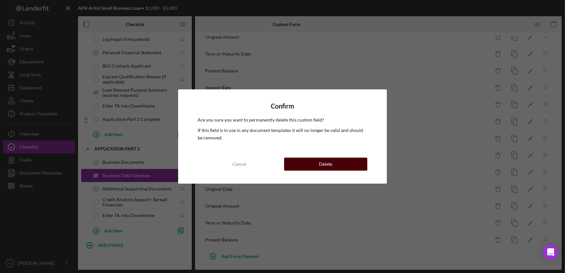
click at [349, 161] on button "Delete" at bounding box center [325, 164] width 83 height 13
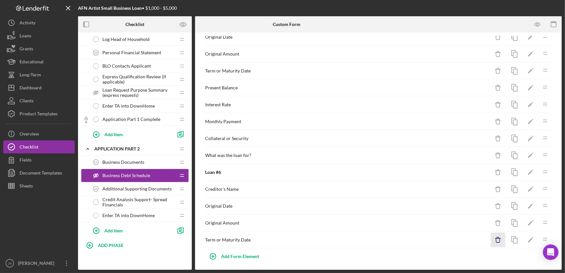
click at [496, 238] on icon "button" at bounding box center [498, 240] width 4 height 4
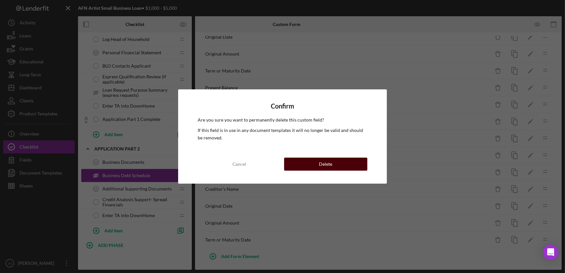
click at [350, 162] on button "Delete" at bounding box center [325, 164] width 83 height 13
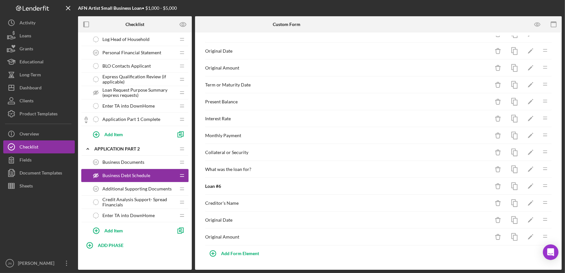
scroll to position [622, 0]
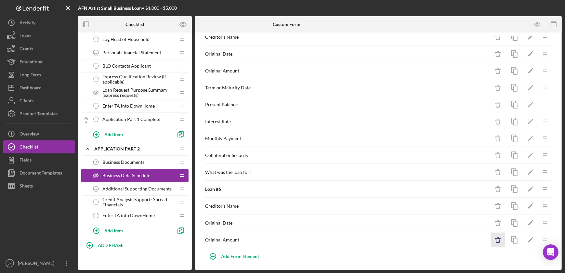
click at [495, 237] on icon "Icon/Delete" at bounding box center [498, 240] width 15 height 15
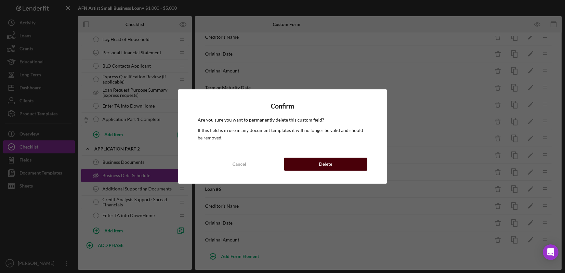
click at [346, 164] on button "Delete" at bounding box center [325, 164] width 83 height 13
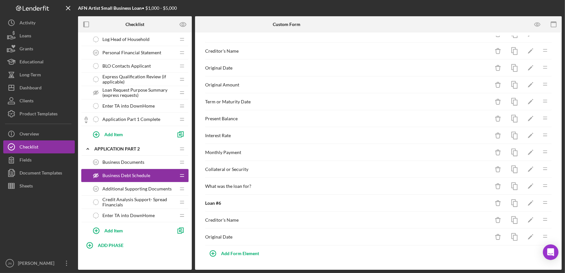
scroll to position [605, 0]
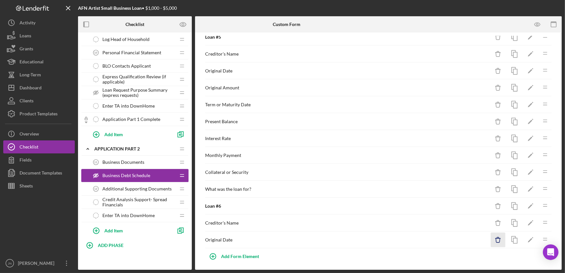
click at [494, 234] on icon "Icon/Delete" at bounding box center [498, 240] width 15 height 15
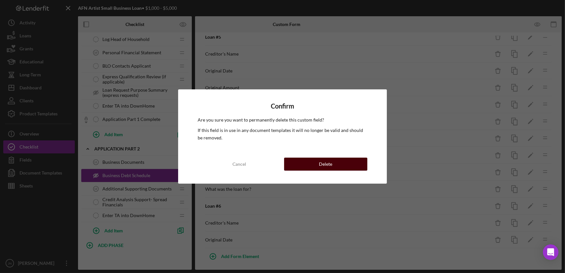
click at [342, 164] on button "Delete" at bounding box center [325, 164] width 83 height 13
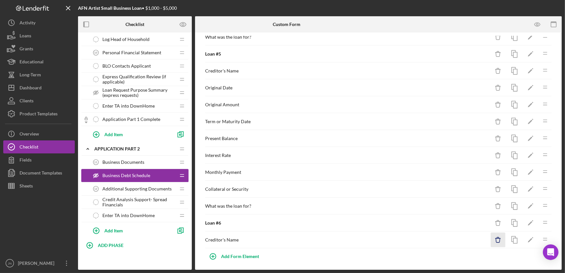
click at [497, 238] on icon "Icon/Delete" at bounding box center [498, 240] width 15 height 15
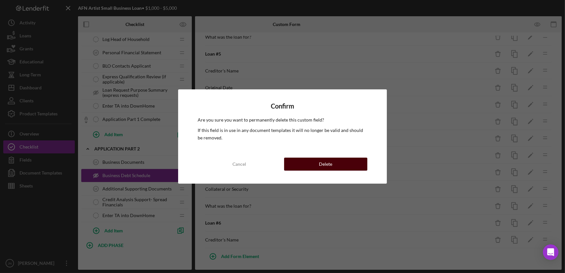
click at [353, 167] on button "Delete" at bounding box center [325, 164] width 83 height 13
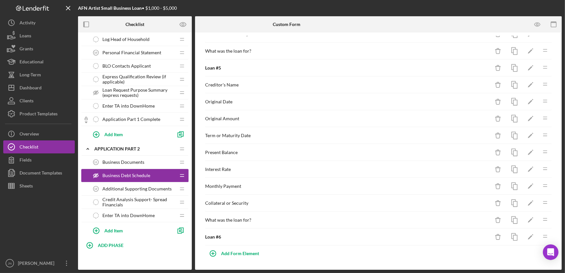
scroll to position [572, 0]
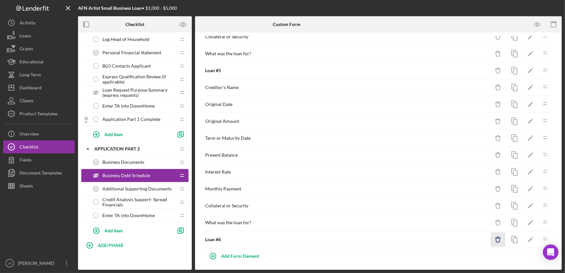
click at [493, 238] on icon "Icon/Delete" at bounding box center [498, 239] width 15 height 15
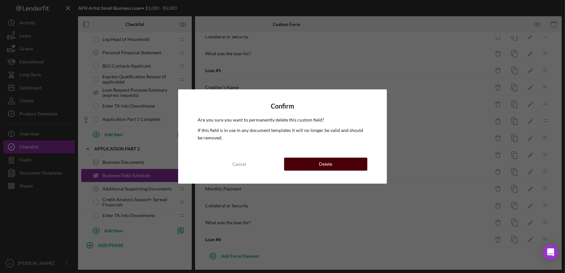
click at [346, 166] on button "Delete" at bounding box center [325, 164] width 83 height 13
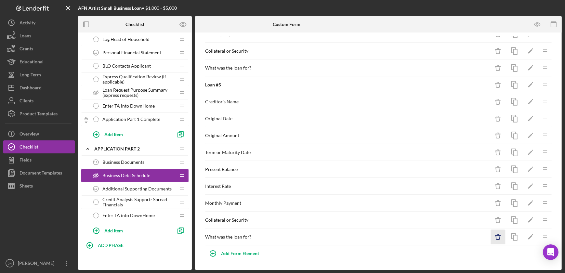
scroll to position [555, 0]
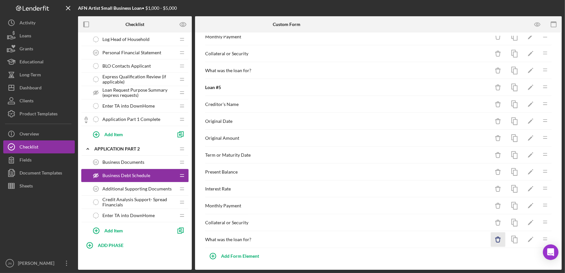
click at [496, 234] on icon "Icon/Delete" at bounding box center [498, 239] width 15 height 15
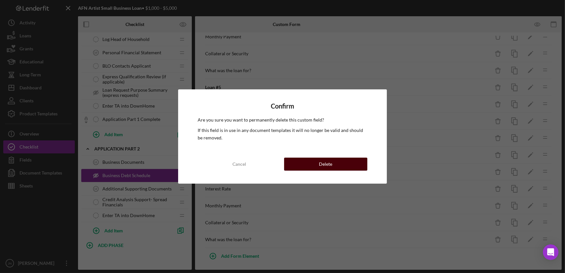
click at [353, 164] on button "Delete" at bounding box center [325, 164] width 83 height 13
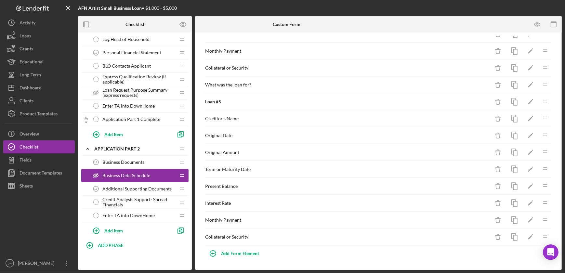
scroll to position [538, 0]
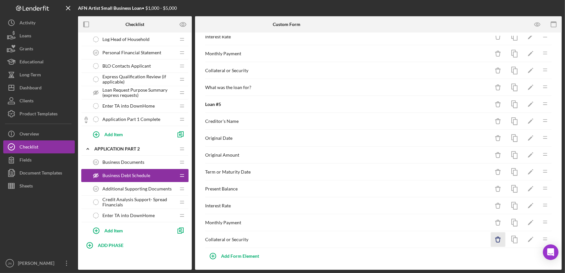
click at [495, 236] on icon "Icon/Delete" at bounding box center [498, 239] width 15 height 15
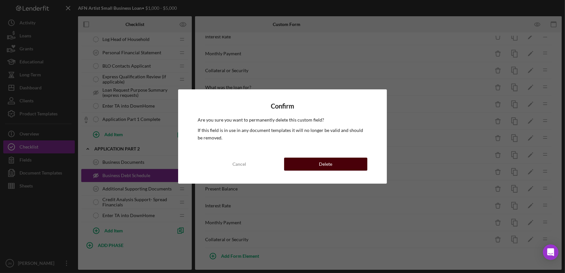
click at [360, 163] on button "Delete" at bounding box center [325, 164] width 83 height 13
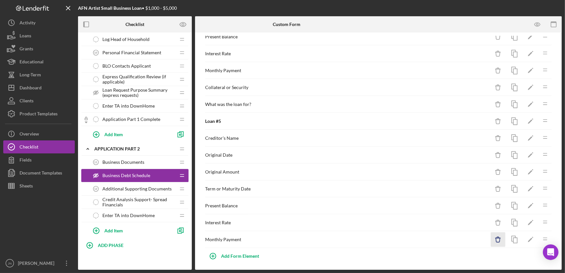
click at [494, 232] on icon "Icon/Delete" at bounding box center [498, 239] width 15 height 15
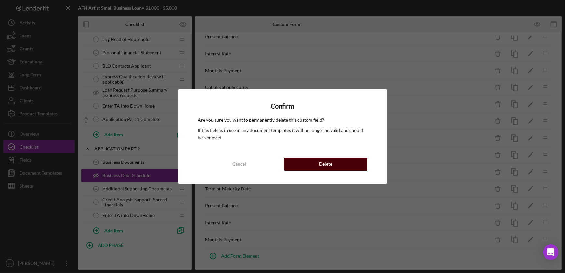
click at [355, 163] on button "Delete" at bounding box center [325, 164] width 83 height 13
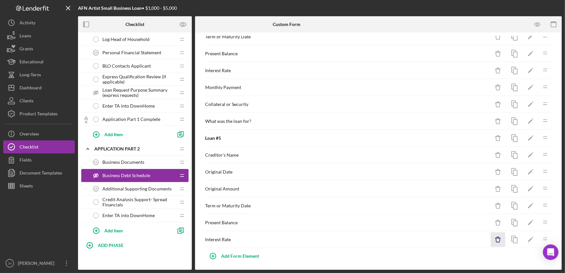
click at [494, 236] on icon "Icon/Delete" at bounding box center [498, 239] width 15 height 15
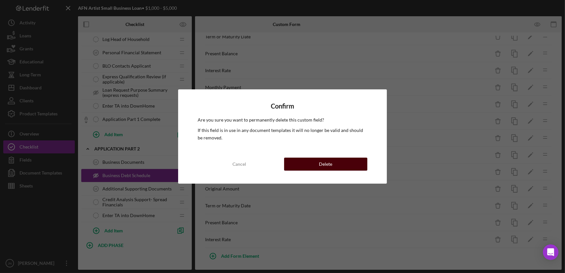
click at [344, 162] on button "Delete" at bounding box center [325, 164] width 83 height 13
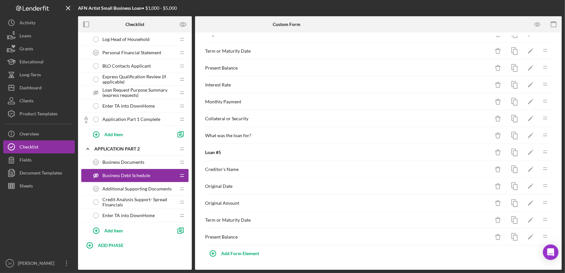
scroll to position [488, 0]
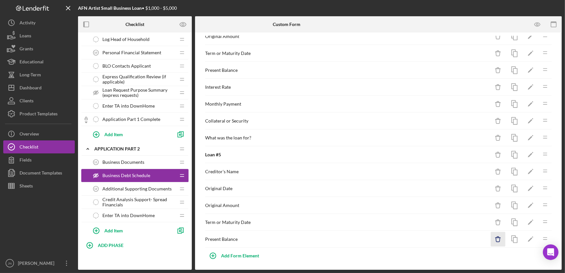
click at [496, 238] on icon "button" at bounding box center [498, 240] width 4 height 4
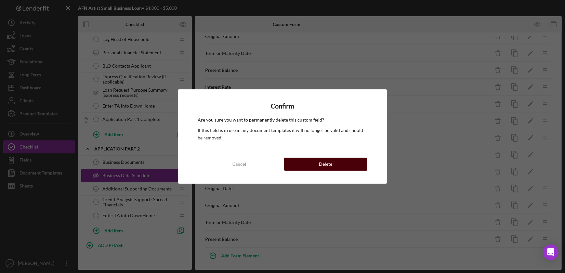
click at [357, 165] on button "Delete" at bounding box center [325, 164] width 83 height 13
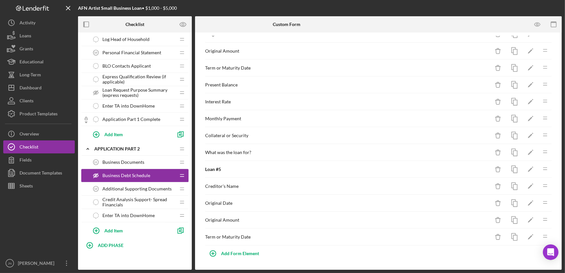
scroll to position [471, 0]
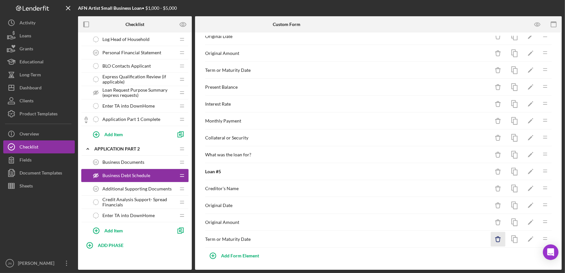
click at [492, 236] on icon "Icon/Delete" at bounding box center [498, 239] width 15 height 15
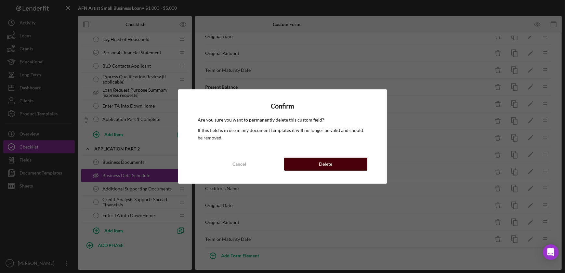
click at [358, 168] on button "Delete" at bounding box center [325, 164] width 83 height 13
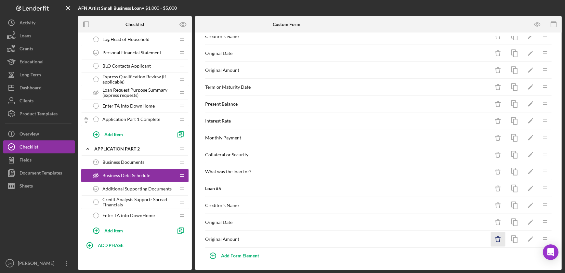
click at [496, 235] on icon "Icon/Delete" at bounding box center [498, 239] width 15 height 15
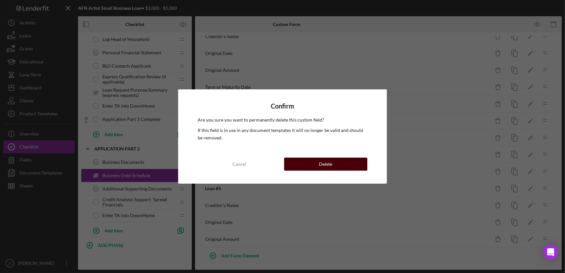
click at [348, 168] on button "Delete" at bounding box center [325, 164] width 83 height 13
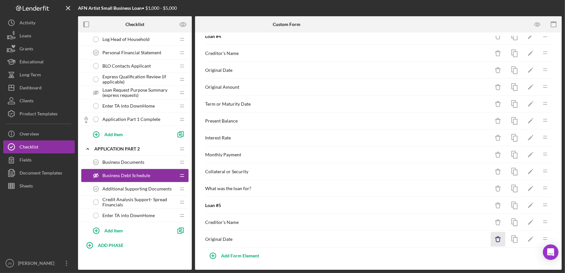
click at [495, 239] on icon "Icon/Delete" at bounding box center [498, 239] width 15 height 15
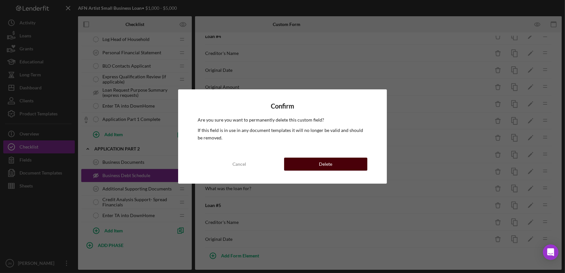
click at [343, 163] on button "Delete" at bounding box center [325, 164] width 83 height 13
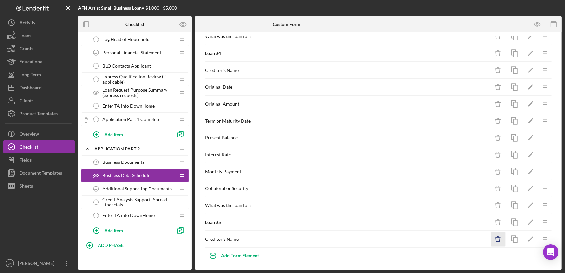
click at [496, 237] on icon "Icon/Delete" at bounding box center [498, 239] width 15 height 15
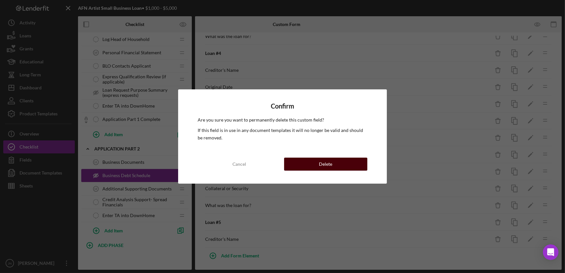
click at [351, 159] on button "Delete" at bounding box center [325, 164] width 83 height 13
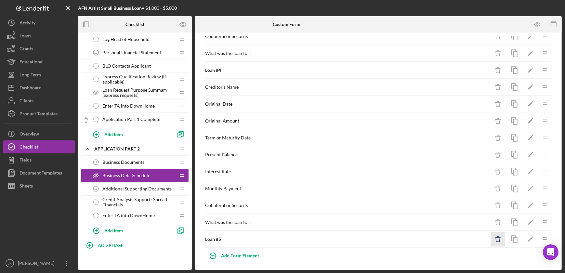
click at [494, 234] on icon "Icon/Delete" at bounding box center [498, 239] width 15 height 15
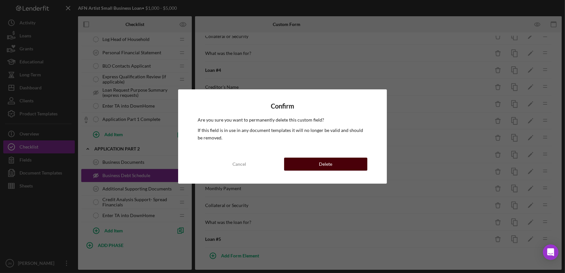
click at [327, 164] on div "Delete" at bounding box center [325, 164] width 13 height 13
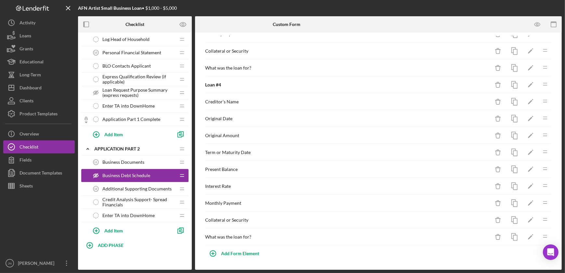
scroll to position [387, 0]
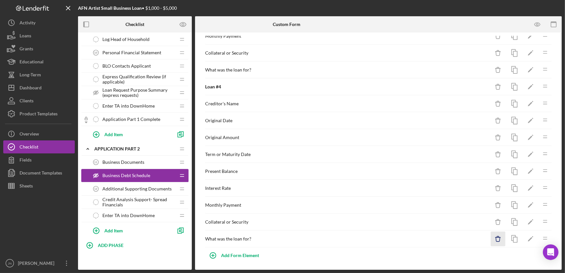
click at [491, 237] on icon "Icon/Delete" at bounding box center [498, 239] width 15 height 15
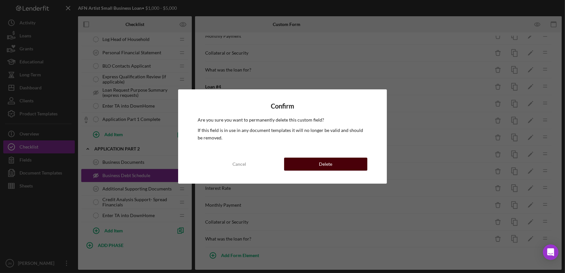
click at [330, 164] on div "Delete" at bounding box center [325, 164] width 13 height 13
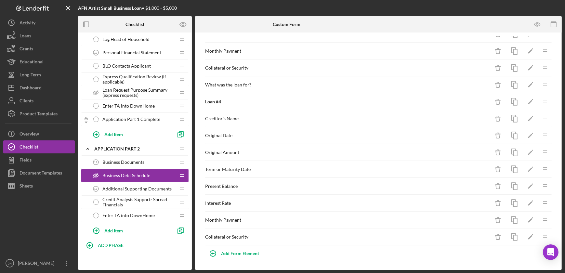
scroll to position [370, 0]
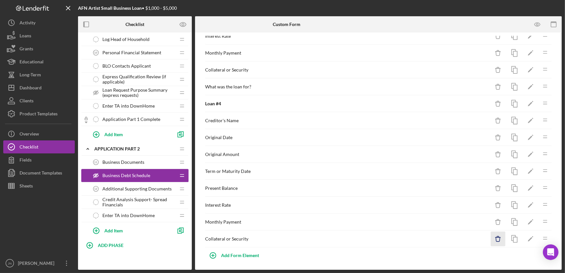
click at [496, 232] on icon "Icon/Delete" at bounding box center [498, 239] width 15 height 15
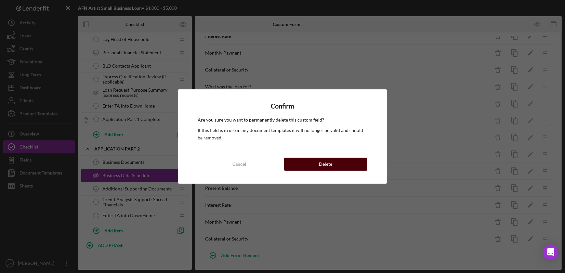
click at [349, 164] on button "Delete" at bounding box center [325, 164] width 83 height 13
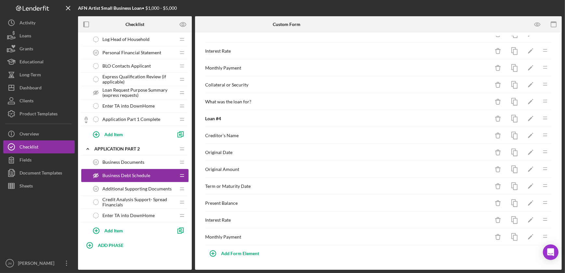
scroll to position [353, 0]
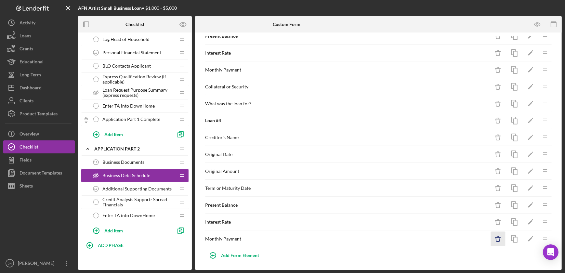
click at [494, 237] on icon "Icon/Delete" at bounding box center [498, 239] width 15 height 15
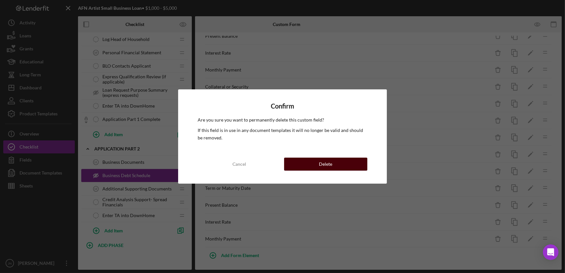
click at [321, 164] on div "Delete" at bounding box center [325, 164] width 13 height 13
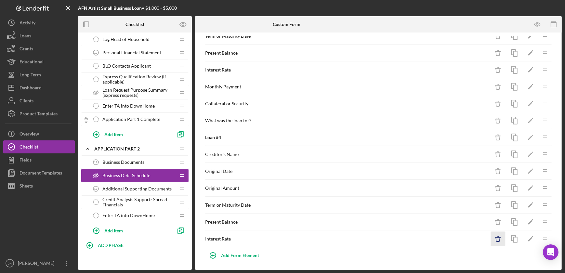
click at [491, 239] on icon "Icon/Delete" at bounding box center [498, 239] width 15 height 15
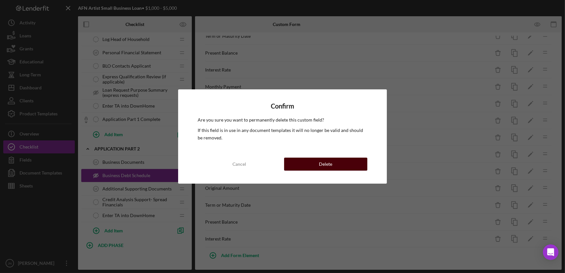
click at [336, 163] on button "Delete" at bounding box center [325, 164] width 83 height 13
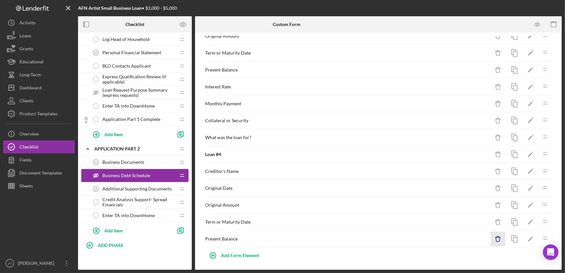
click at [491, 238] on icon "Icon/Delete" at bounding box center [498, 239] width 15 height 15
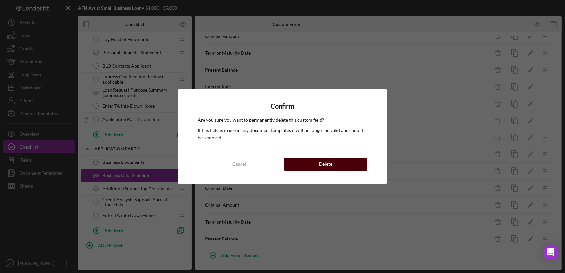
click at [328, 164] on div "Delete" at bounding box center [325, 164] width 13 height 13
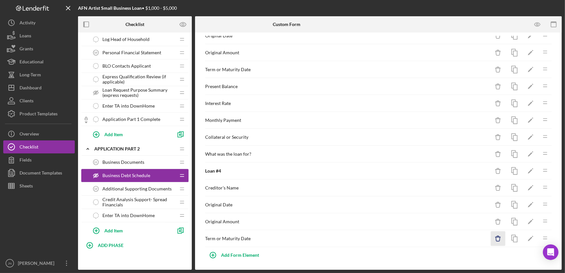
click at [498, 236] on icon "Icon/Delete" at bounding box center [498, 238] width 15 height 15
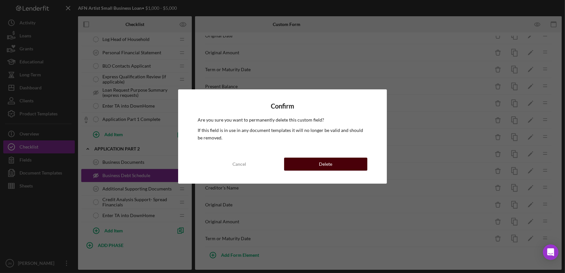
click at [311, 163] on button "Delete" at bounding box center [325, 164] width 83 height 13
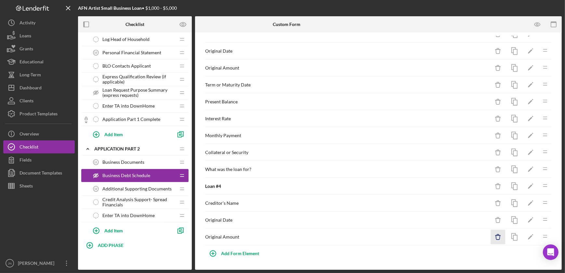
scroll to position [285, 0]
click at [491, 237] on icon "Icon/Delete" at bounding box center [498, 238] width 15 height 15
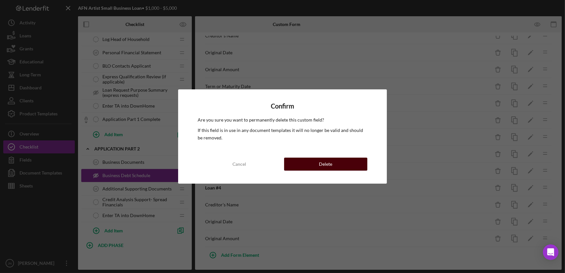
click at [317, 169] on button "Delete" at bounding box center [325, 164] width 83 height 13
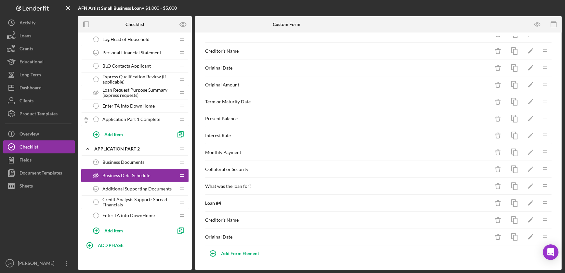
scroll to position [269, 0]
click at [491, 236] on icon "Icon/Delete" at bounding box center [498, 238] width 15 height 15
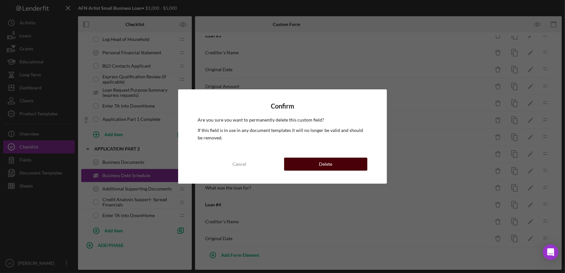
click at [332, 161] on div "Delete" at bounding box center [325, 164] width 13 height 13
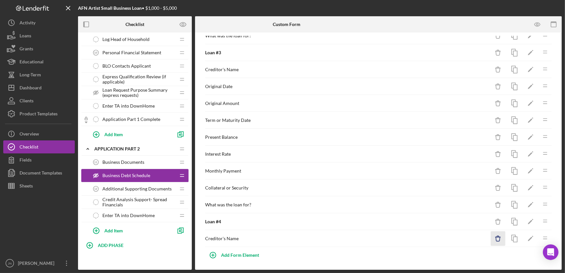
click at [496, 235] on icon "Icon/Delete" at bounding box center [498, 238] width 15 height 15
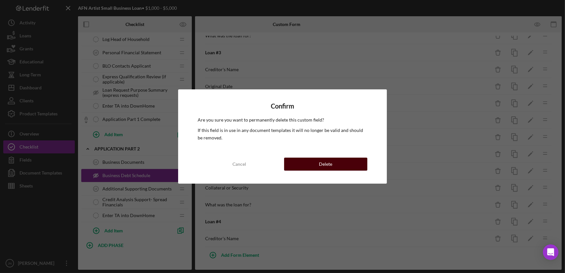
click at [348, 166] on button "Delete" at bounding box center [325, 164] width 83 height 13
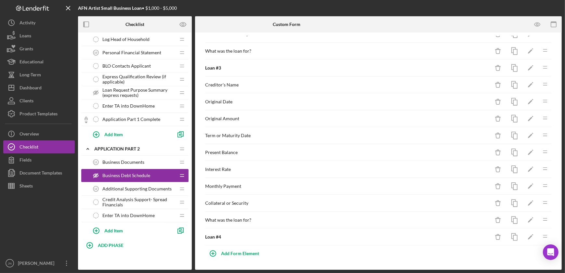
scroll to position [235, 0]
click at [494, 238] on icon "Icon/Delete" at bounding box center [498, 238] width 15 height 15
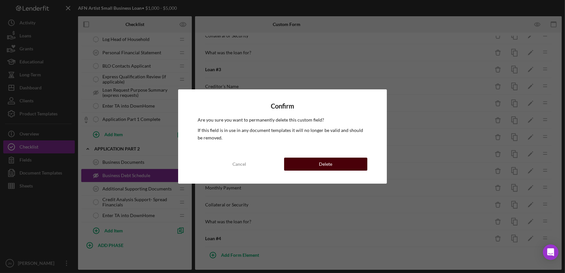
click at [352, 165] on button "Delete" at bounding box center [325, 164] width 83 height 13
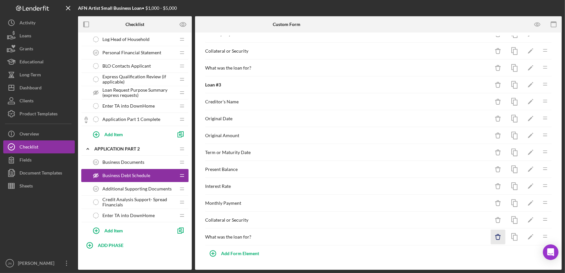
scroll to position [218, 0]
click at [497, 237] on icon "Icon/Delete" at bounding box center [498, 238] width 15 height 15
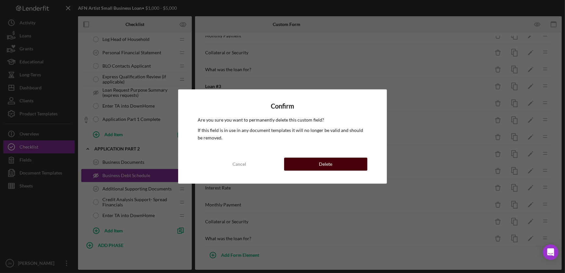
click at [332, 163] on div "Delete" at bounding box center [325, 164] width 13 height 13
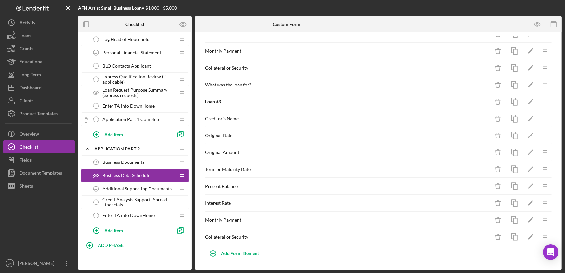
scroll to position [201, 0]
click at [491, 236] on icon "Icon/Delete" at bounding box center [498, 238] width 15 height 15
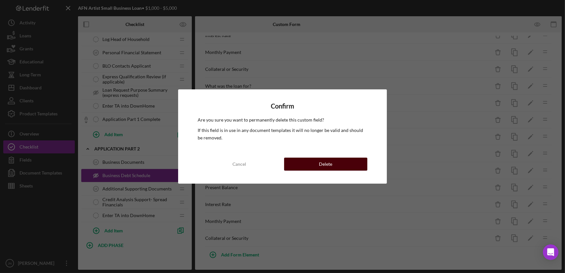
click at [350, 163] on button "Delete" at bounding box center [325, 164] width 83 height 13
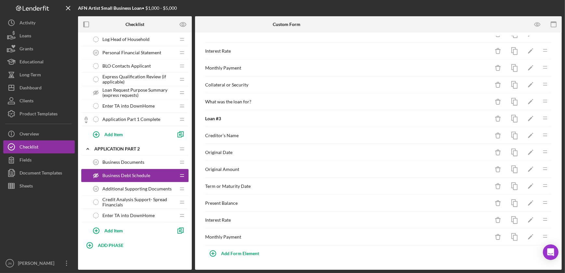
scroll to position [184, 0]
click at [495, 237] on line "button" at bounding box center [497, 237] width 5 height 0
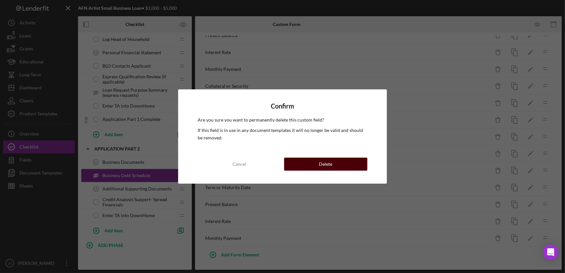
click at [343, 165] on button "Delete" at bounding box center [325, 164] width 83 height 13
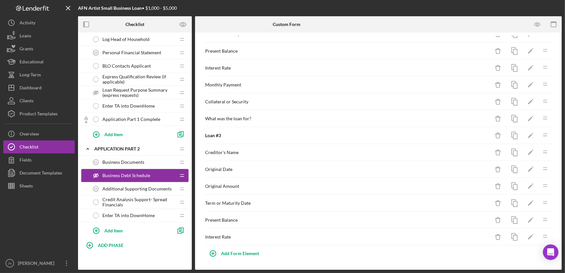
scroll to position [167, 0]
click at [494, 240] on icon "Icon/Delete" at bounding box center [498, 238] width 15 height 15
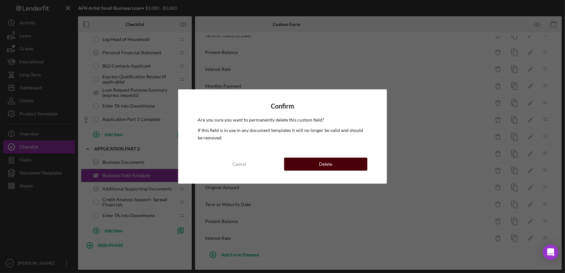
click at [355, 163] on button "Delete" at bounding box center [325, 164] width 83 height 13
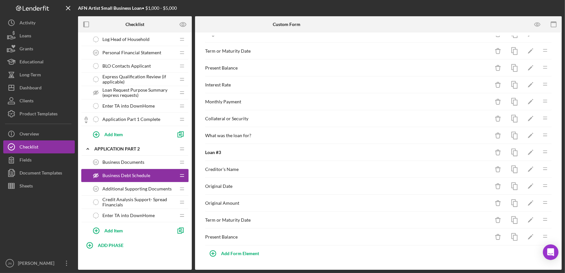
scroll to position [151, 0]
click at [497, 236] on icon "button" at bounding box center [498, 236] width 2 height 1
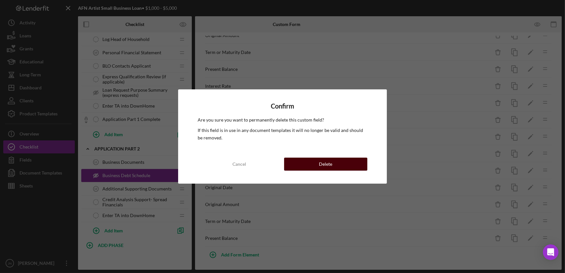
click at [303, 159] on button "Delete" at bounding box center [325, 164] width 83 height 13
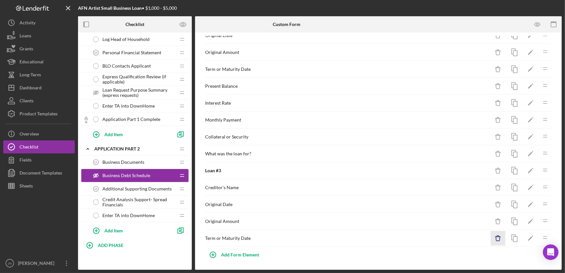
click at [496, 237] on icon "button" at bounding box center [498, 239] width 4 height 4
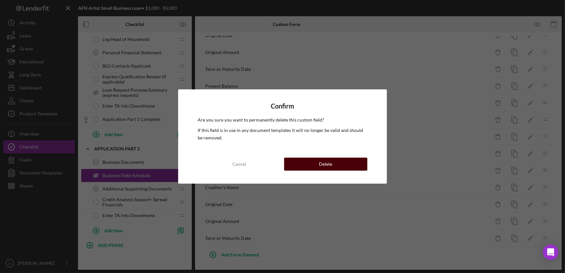
click at [335, 162] on button "Delete" at bounding box center [325, 164] width 83 height 13
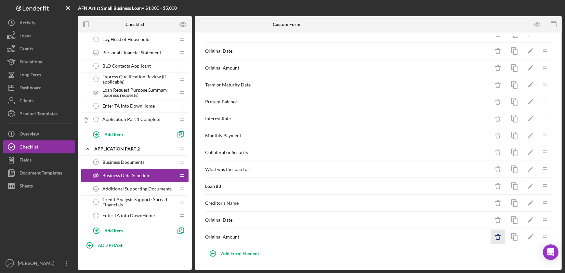
scroll to position [117, 0]
click at [497, 238] on icon "Icon/Delete" at bounding box center [498, 238] width 15 height 15
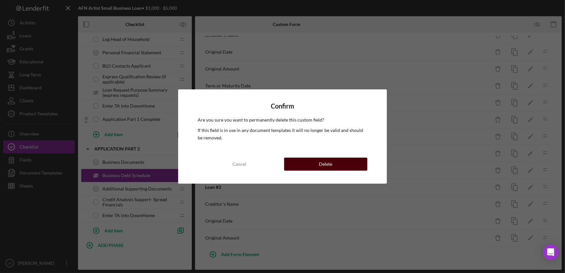
click at [358, 165] on button "Delete" at bounding box center [325, 164] width 83 height 13
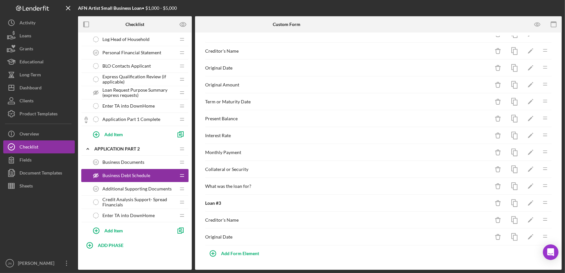
scroll to position [100, 0]
click at [495, 236] on line "button" at bounding box center [497, 236] width 5 height 0
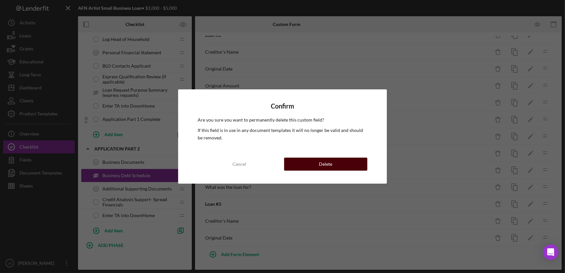
click at [324, 164] on div "Delete" at bounding box center [325, 164] width 13 height 13
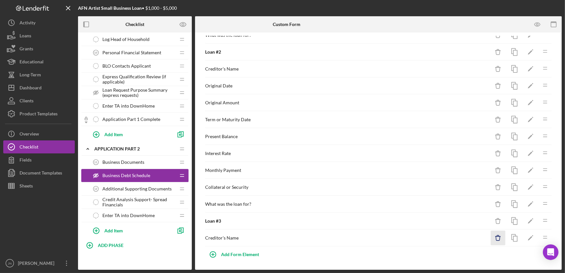
click at [496, 234] on icon "Icon/Delete" at bounding box center [498, 238] width 15 height 15
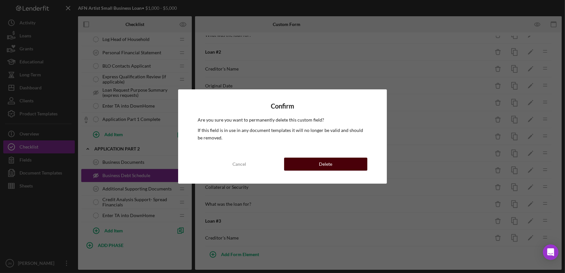
click at [345, 163] on button "Delete" at bounding box center [325, 164] width 83 height 13
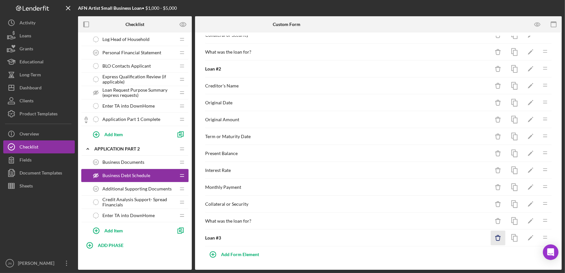
click at [491, 237] on icon "Icon/Delete" at bounding box center [498, 238] width 15 height 15
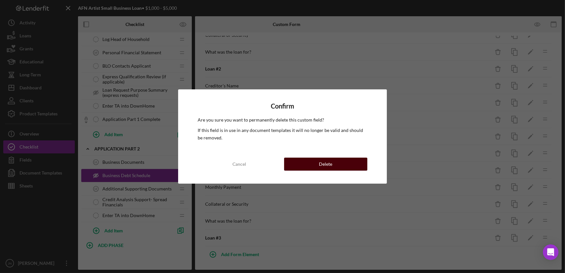
click at [345, 163] on button "Delete" at bounding box center [325, 164] width 83 height 13
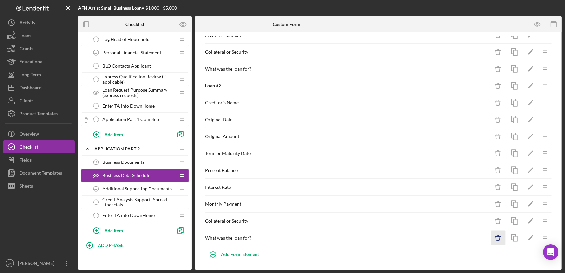
click at [495, 233] on icon "Icon/Delete" at bounding box center [498, 238] width 15 height 15
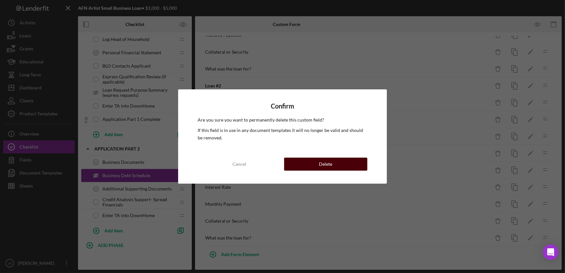
click at [339, 165] on button "Delete" at bounding box center [325, 164] width 83 height 13
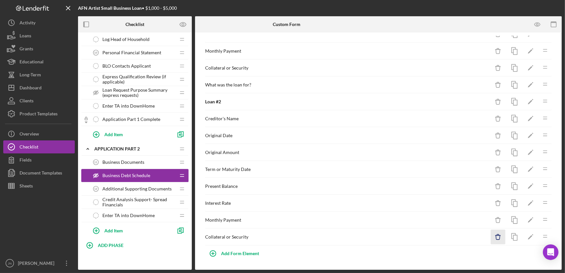
scroll to position [33, 0]
click at [492, 239] on icon "Icon/Delete" at bounding box center [498, 238] width 15 height 15
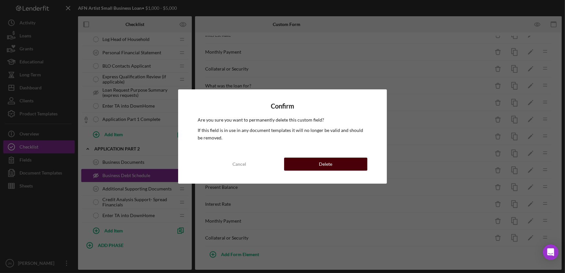
click at [316, 162] on button "Delete" at bounding box center [325, 164] width 83 height 13
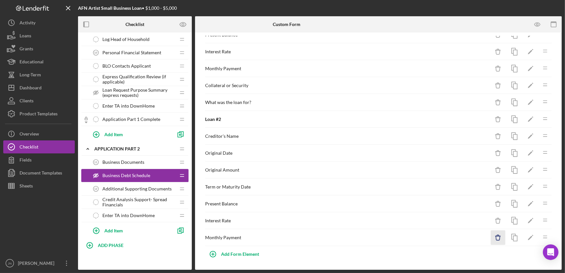
click at [491, 233] on icon "Icon/Delete" at bounding box center [498, 237] width 15 height 15
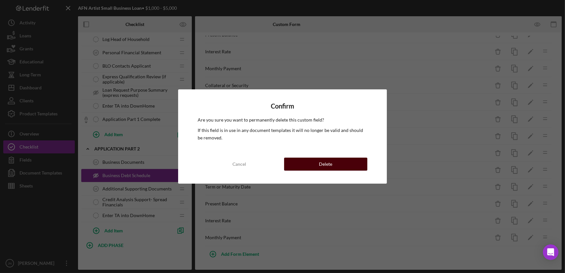
click at [357, 167] on button "Delete" at bounding box center [325, 164] width 83 height 13
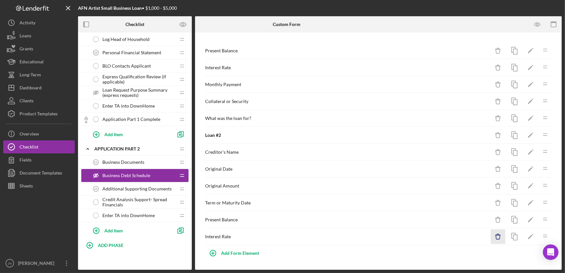
click at [498, 237] on icon "Icon/Delete" at bounding box center [498, 237] width 15 height 15
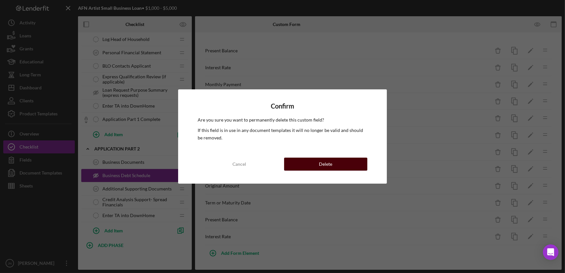
click at [348, 165] on button "Delete" at bounding box center [325, 164] width 83 height 13
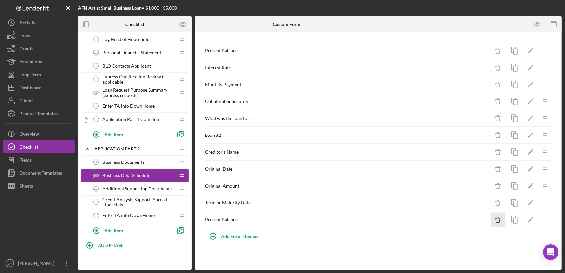
click at [499, 218] on icon "button" at bounding box center [498, 217] width 2 height 1
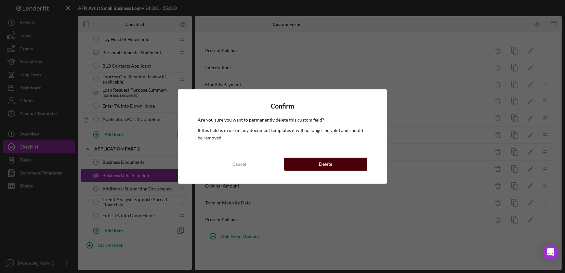
click at [357, 162] on button "Delete" at bounding box center [325, 164] width 83 height 13
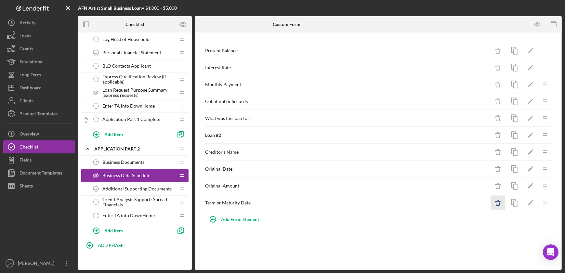
click at [495, 202] on icon "Icon/Delete" at bounding box center [498, 203] width 15 height 15
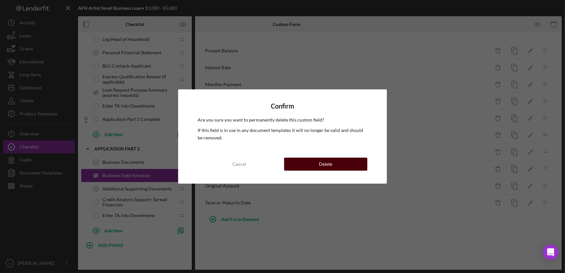
click at [338, 165] on button "Delete" at bounding box center [325, 164] width 83 height 13
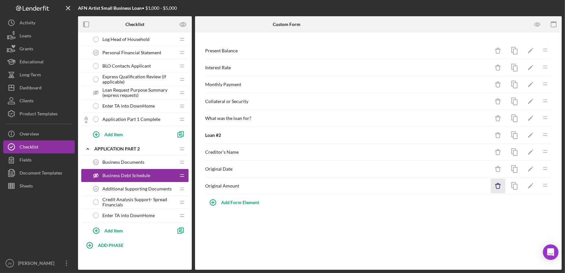
click at [499, 186] on icon "Icon/Delete" at bounding box center [498, 186] width 15 height 15
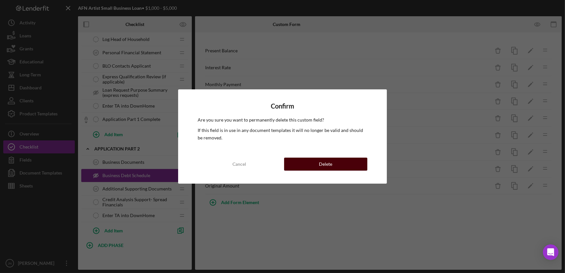
click at [362, 164] on button "Delete" at bounding box center [325, 164] width 83 height 13
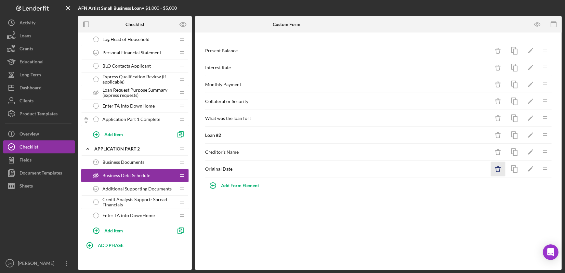
click at [496, 165] on icon "Icon/Delete" at bounding box center [498, 169] width 15 height 15
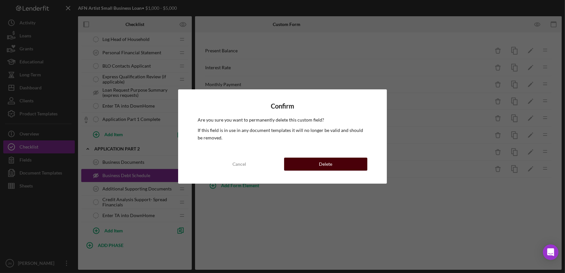
click at [332, 161] on div "Delete" at bounding box center [325, 164] width 13 height 13
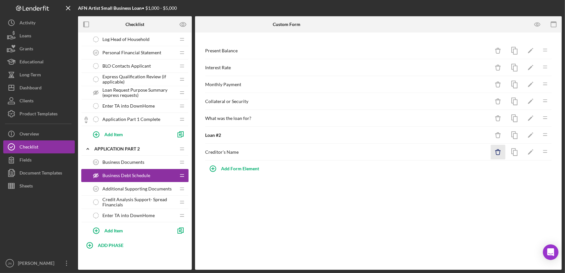
click at [499, 152] on icon "Icon/Delete" at bounding box center [498, 152] width 15 height 15
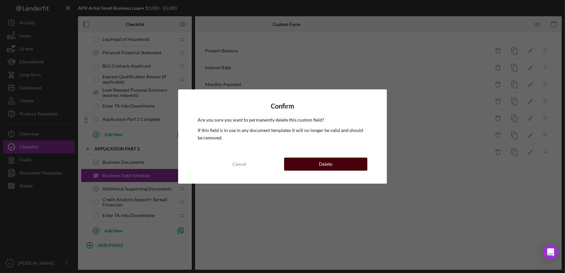
click at [357, 163] on button "Delete" at bounding box center [325, 164] width 83 height 13
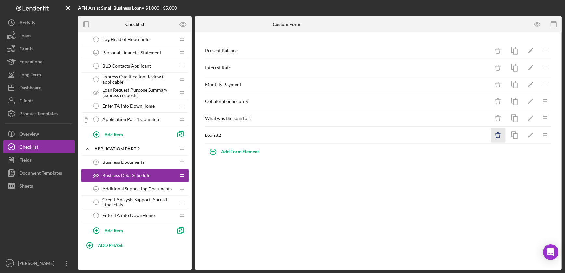
click at [499, 133] on icon "button" at bounding box center [498, 133] width 2 height 1
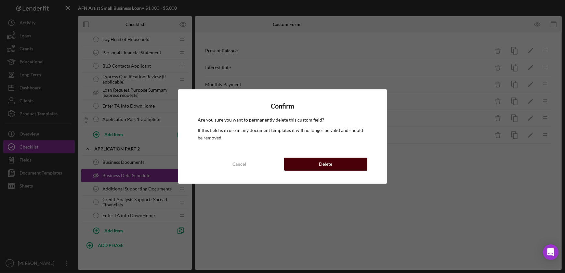
click at [359, 164] on button "Delete" at bounding box center [325, 164] width 83 height 13
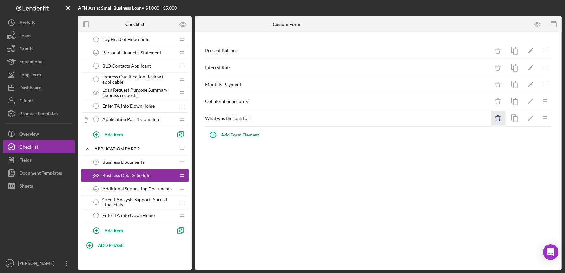
click at [503, 117] on icon "Icon/Delete" at bounding box center [498, 118] width 15 height 15
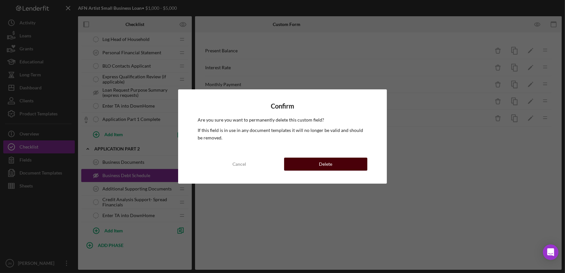
click at [349, 166] on button "Delete" at bounding box center [325, 164] width 83 height 13
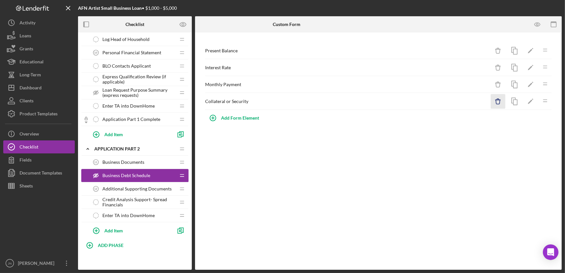
click at [500, 99] on icon "Icon/Delete" at bounding box center [498, 101] width 15 height 15
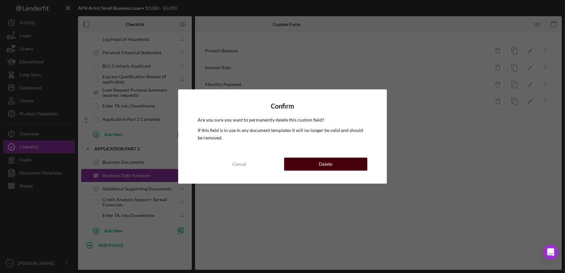
click at [340, 163] on button "Delete" at bounding box center [325, 164] width 83 height 13
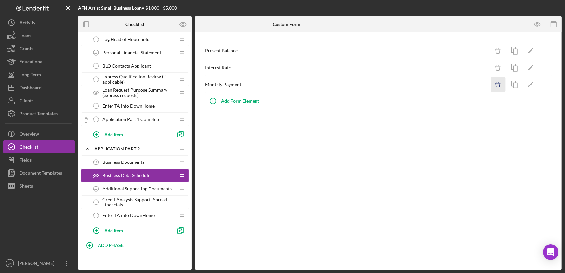
click at [498, 87] on icon "Icon/Delete" at bounding box center [498, 84] width 15 height 15
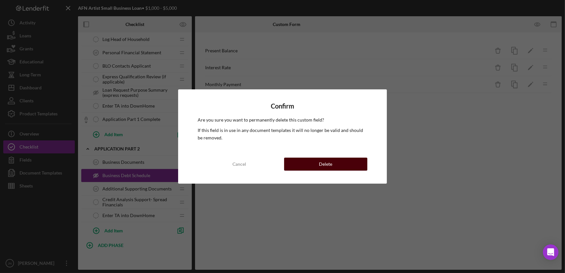
click at [312, 165] on button "Delete" at bounding box center [325, 164] width 83 height 13
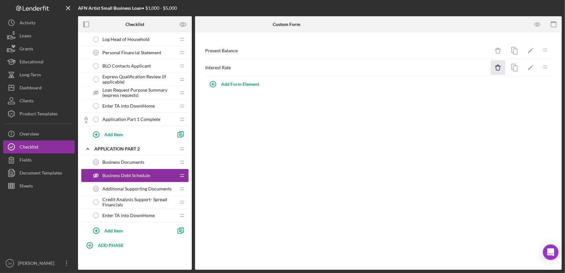
click at [499, 68] on icon "Icon/Delete" at bounding box center [498, 67] width 15 height 15
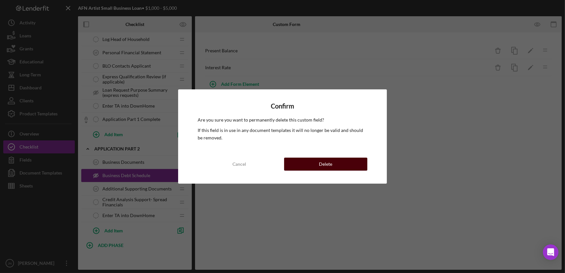
click at [327, 166] on div "Delete" at bounding box center [325, 164] width 13 height 13
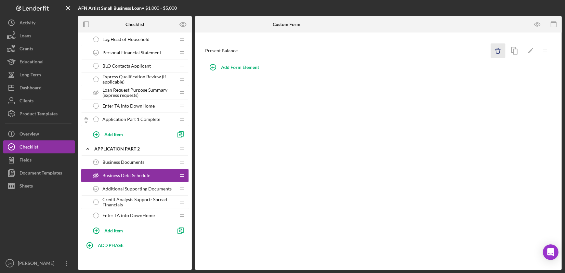
click at [498, 49] on icon "Icon/Delete" at bounding box center [498, 51] width 15 height 15
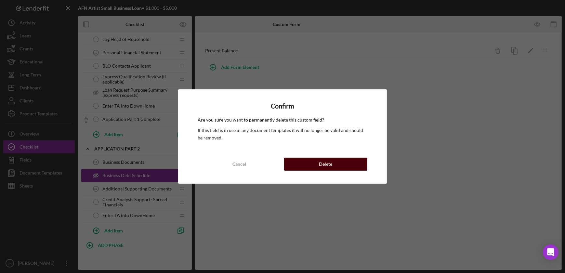
click at [349, 167] on button "Delete" at bounding box center [325, 164] width 83 height 13
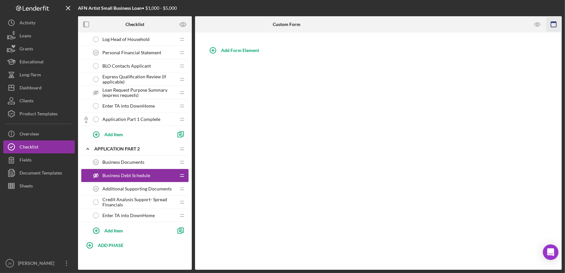
click at [556, 25] on icon "button" at bounding box center [553, 24] width 15 height 15
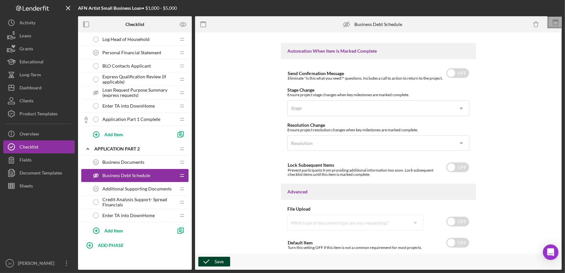
scroll to position [422, 0]
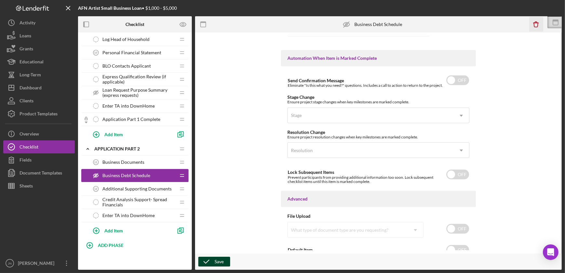
click at [536, 24] on icon "Icon/Delete" at bounding box center [536, 24] width 15 height 15
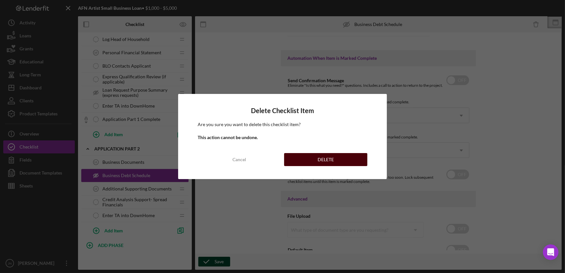
click at [337, 158] on button "DELETE" at bounding box center [325, 159] width 83 height 13
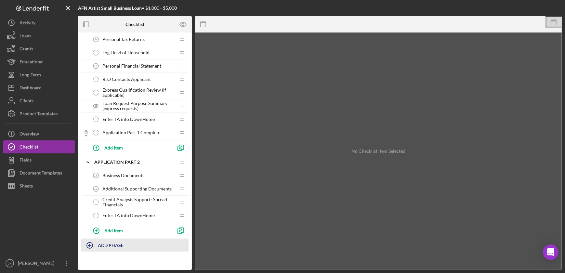
click at [101, 241] on div "ADD PHASE" at bounding box center [111, 245] width 26 height 12
type input "U"
type input "Underwriting"
click at [88, 265] on div "Add" at bounding box center [89, 263] width 8 height 10
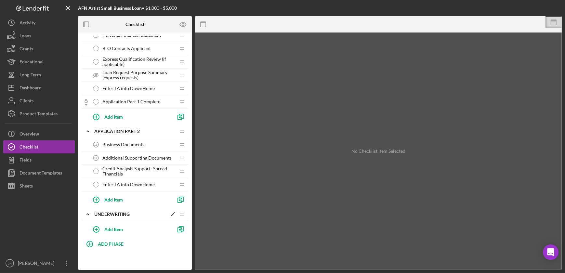
scroll to position [395, 0]
click at [181, 211] on div "Icon/Expander Underwriting Icon/Edit Icon/Drag Add Item" at bounding box center [134, 224] width 107 height 30
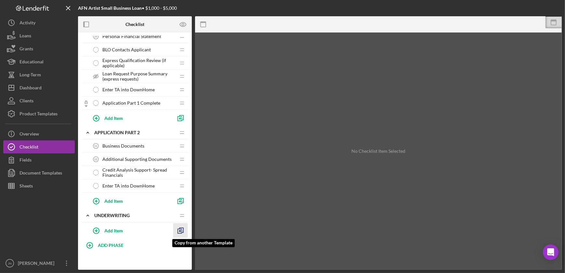
click at [180, 228] on icon "button" at bounding box center [180, 230] width 15 height 15
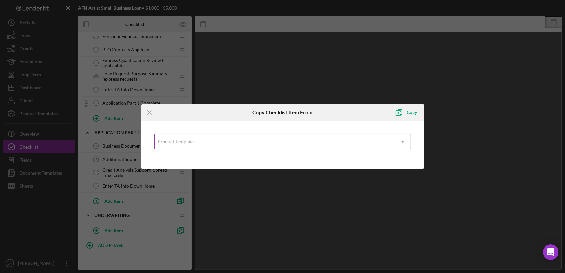
click at [221, 141] on div "Product Template" at bounding box center [275, 141] width 240 height 15
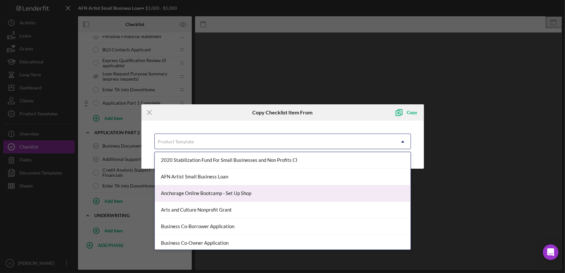
scroll to position [29, 0]
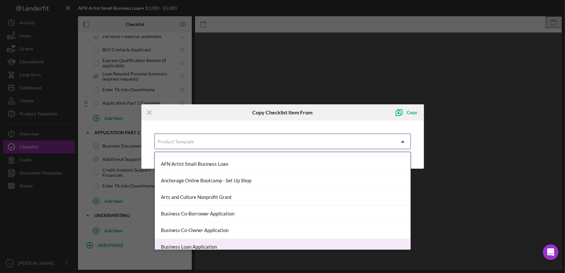
click at [216, 244] on div "Business Loan Application" at bounding box center [283, 247] width 256 height 17
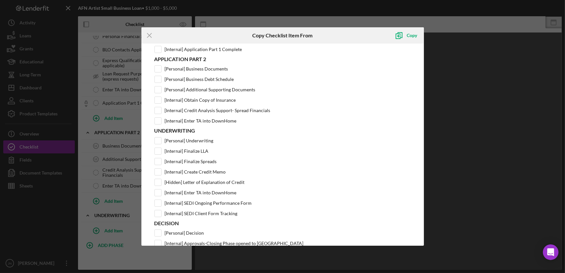
scroll to position [384, 0]
click at [156, 138] on input "[Personal] Underwriting" at bounding box center [158, 141] width 7 height 7
checkbox input "true"
click at [158, 149] on input "[Internal] Finalize LLA" at bounding box center [158, 151] width 7 height 7
checkbox input "true"
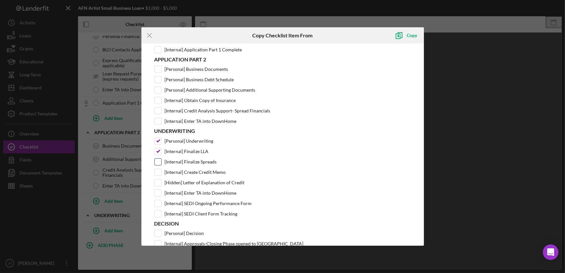
click at [157, 161] on input "[Internal] Finalize Spreads" at bounding box center [158, 162] width 7 height 7
checkbox input "true"
click at [157, 169] on input "[Internal] Create Credit Memo" at bounding box center [158, 172] width 7 height 7
checkbox input "true"
click at [157, 180] on input "[Hidden] Letter of Explanation of Credit" at bounding box center [158, 182] width 7 height 7
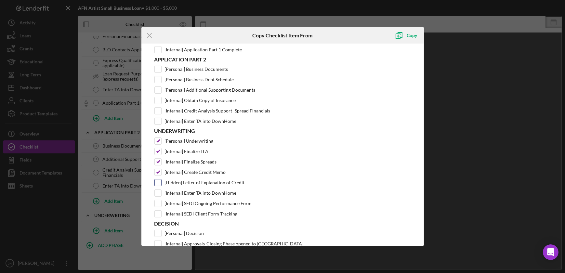
checkbox input "true"
click at [156, 192] on input "[Internal] Enter TA into DownHome" at bounding box center [158, 193] width 7 height 7
checkbox input "true"
click at [410, 35] on div "Copy" at bounding box center [412, 35] width 10 height 13
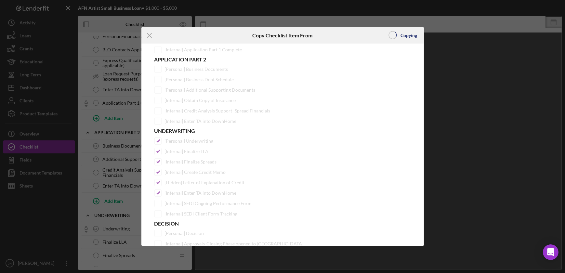
scroll to position [0, 0]
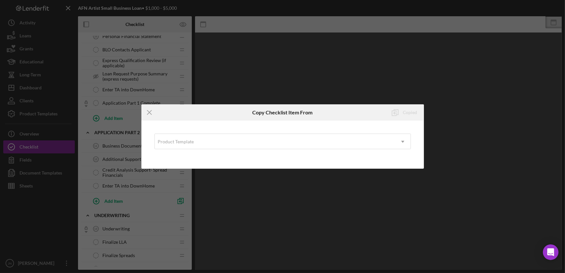
scroll to position [475, 0]
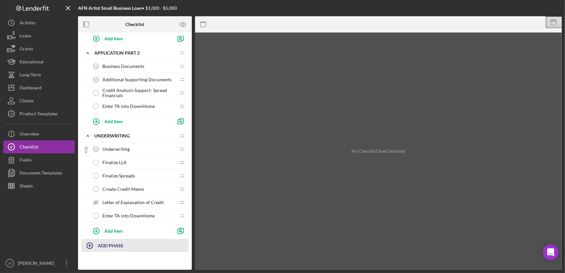
click at [116, 247] on div "ADD PHASE" at bounding box center [111, 245] width 26 height 12
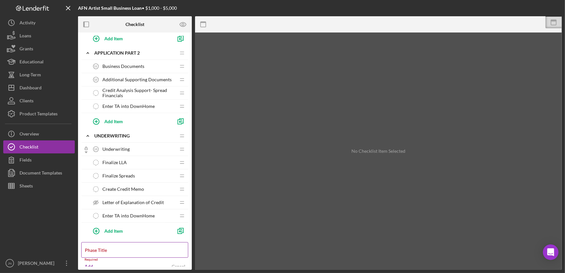
click at [107, 248] on label "Phase Title" at bounding box center [96, 250] width 22 height 5
click at [133, 247] on input "Phase Title" at bounding box center [134, 250] width 107 height 16
type input "Decision"
click at [88, 260] on div "Add" at bounding box center [89, 263] width 8 height 10
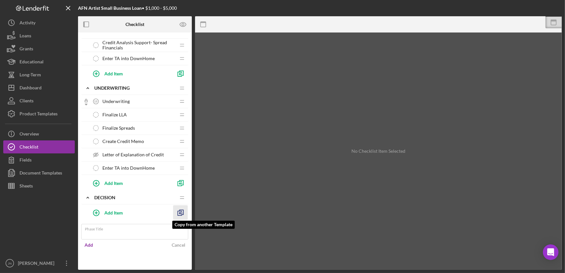
click at [179, 212] on div "Icon/Expander Decision Icon/Edit Icon/Drag Add Item Copy from another Template" at bounding box center [134, 206] width 107 height 30
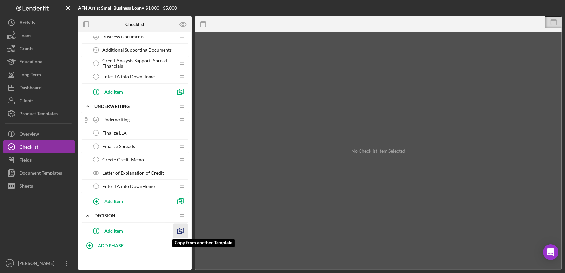
click at [181, 231] on icon "button" at bounding box center [180, 231] width 15 height 15
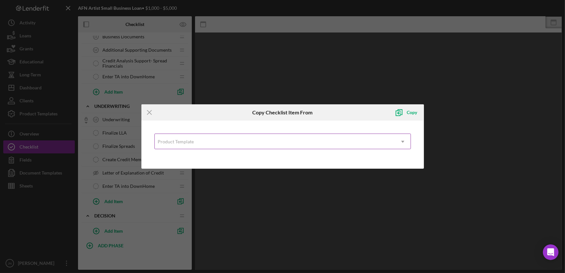
click at [315, 141] on div "Product Template" at bounding box center [275, 141] width 240 height 15
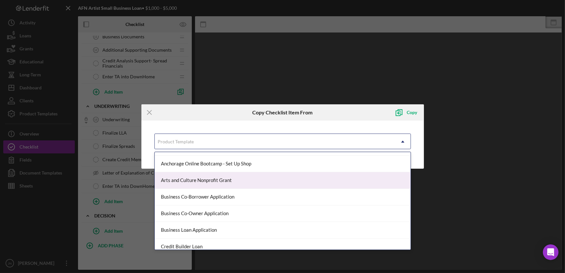
scroll to position [88, 0]
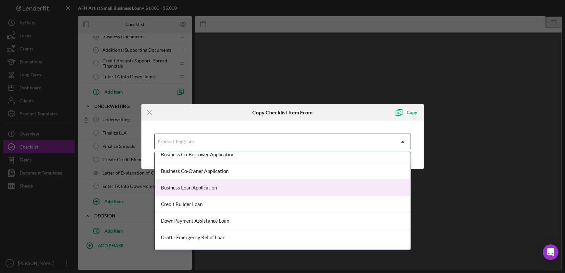
click at [247, 186] on div "Business Loan Application" at bounding box center [283, 188] width 256 height 17
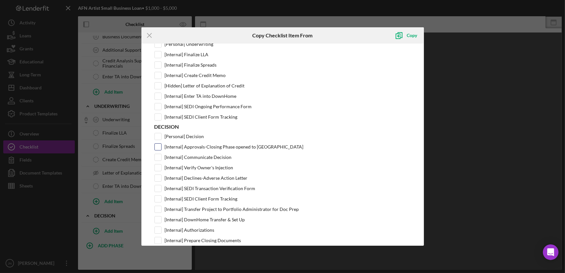
scroll to position [502, 0]
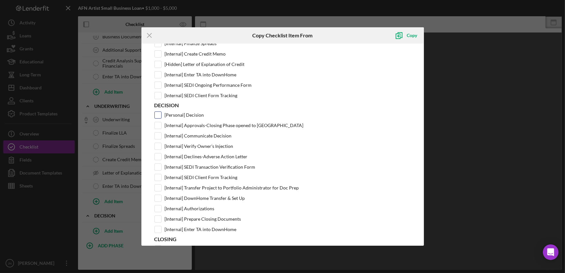
click at [156, 112] on input "[Personal] Decision" at bounding box center [158, 115] width 7 height 7
checkbox input "true"
click at [157, 124] on input "[Internal] Approvals-Closing Phase opened to [GEOGRAPHIC_DATA]" at bounding box center [158, 125] width 7 height 7
checkbox input "true"
click at [157, 133] on input "[Internal] Communicate Decision" at bounding box center [158, 136] width 7 height 7
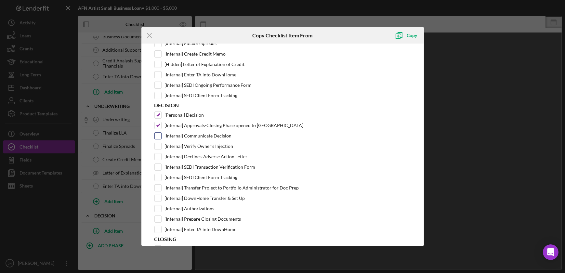
checkbox input "true"
click at [155, 143] on input "[Internal] Verify Owner's Injection" at bounding box center [158, 146] width 7 height 7
checkbox input "true"
click at [159, 153] on input "[Internal] Declines-Adverse Action Letter" at bounding box center [158, 156] width 7 height 7
checkbox input "true"
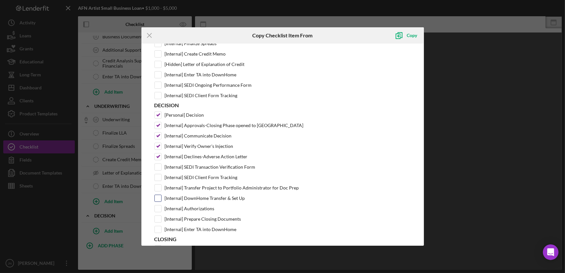
click at [157, 197] on input "[Internal] DownHome Transfer & Set Up" at bounding box center [158, 198] width 7 height 7
checkbox input "true"
click at [157, 205] on input "[Internal] Authorizations" at bounding box center [158, 208] width 7 height 7
checkbox input "true"
click at [157, 216] on input "[Internal] Prepare Closing Documents" at bounding box center [158, 219] width 7 height 7
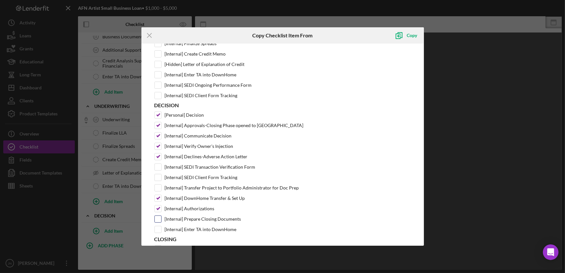
checkbox input "true"
click at [159, 226] on input "[Internal] Enter TA into DownHome" at bounding box center [158, 229] width 7 height 7
checkbox input "true"
click at [414, 35] on div "Copy" at bounding box center [412, 35] width 10 height 13
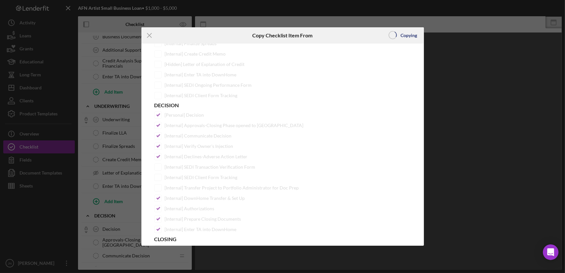
scroll to position [0, 0]
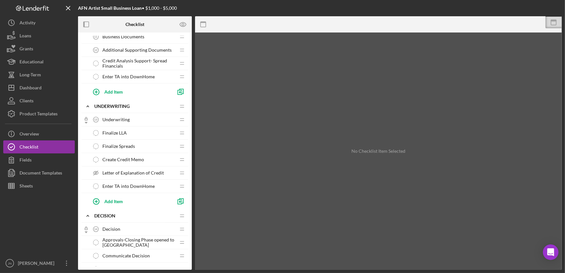
scroll to position [624, 0]
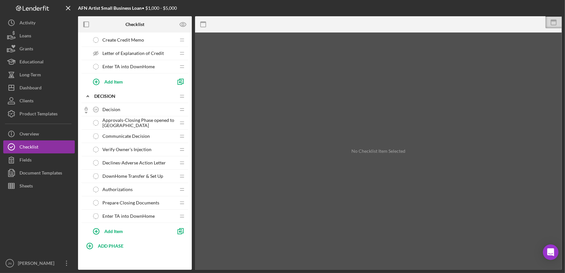
click at [137, 137] on div "Communicate Decision Communicate Decision" at bounding box center [132, 136] width 86 height 13
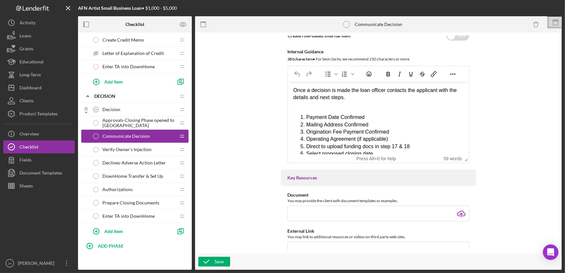
scroll to position [88, 0]
click at [129, 151] on div "Verify Owner's Injection Verify Owner's Injection" at bounding box center [132, 149] width 86 height 13
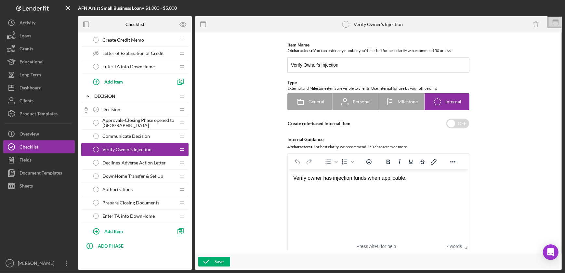
click at [112, 189] on span "Authorizations" at bounding box center [117, 189] width 30 height 5
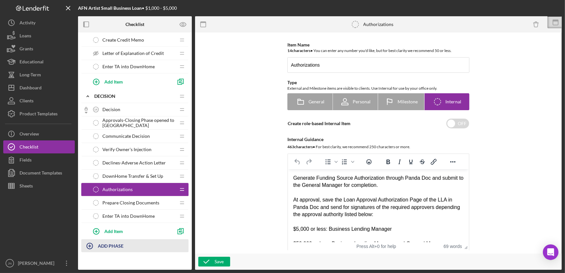
click at [100, 245] on b "ADD PHASE" at bounding box center [111, 246] width 26 height 6
type input "Closing"
click at [90, 262] on div "Add" at bounding box center [89, 264] width 8 height 10
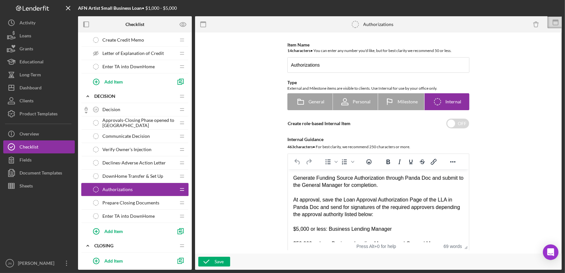
scroll to position [672, 0]
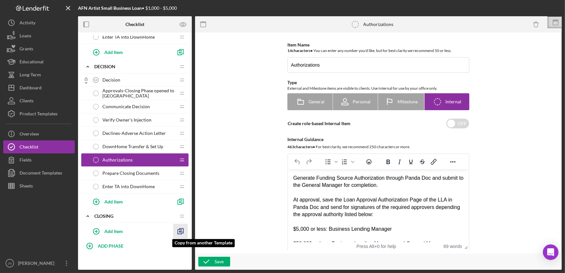
click at [182, 228] on icon "button" at bounding box center [180, 231] width 15 height 15
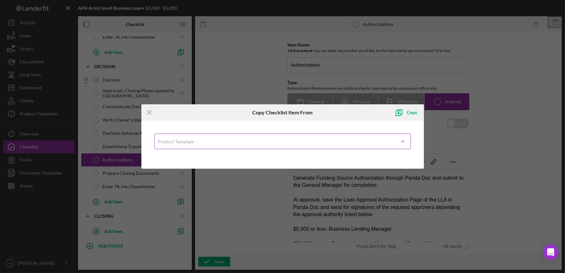
click at [260, 138] on div "Product Template" at bounding box center [275, 141] width 240 height 15
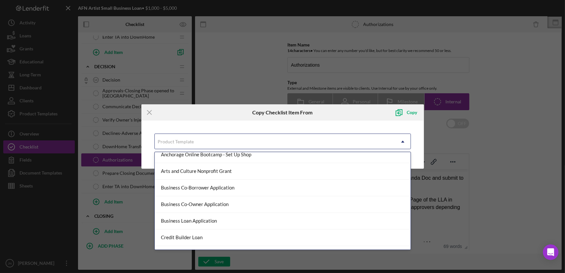
scroll to position [59, 0]
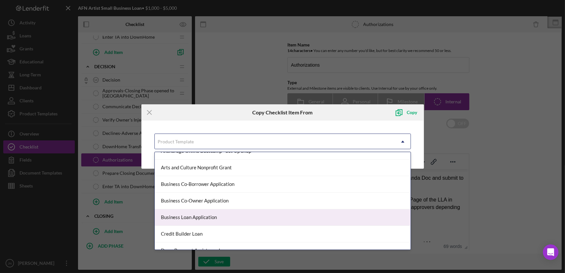
click at [227, 217] on div "Business Loan Application" at bounding box center [283, 217] width 256 height 17
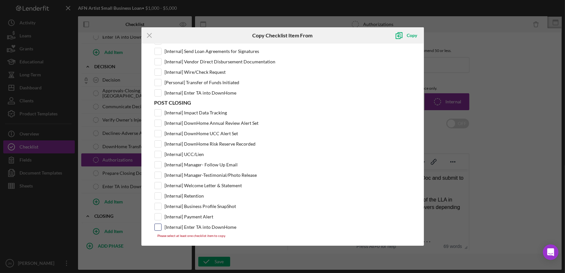
scroll to position [613, 0]
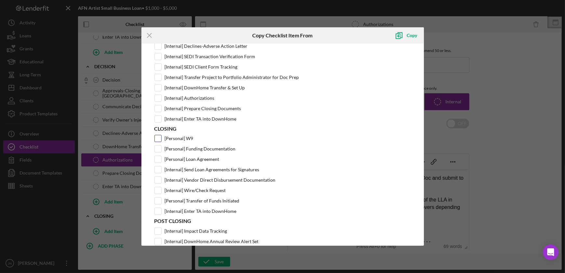
click at [157, 135] on input "[Personal] W9" at bounding box center [158, 138] width 7 height 7
checkbox input "true"
click at [160, 146] on input "[Personal] Funding Documentation" at bounding box center [158, 149] width 7 height 7
checkbox input "true"
click at [159, 156] on input "[Personal] Loan Agreement" at bounding box center [158, 159] width 7 height 7
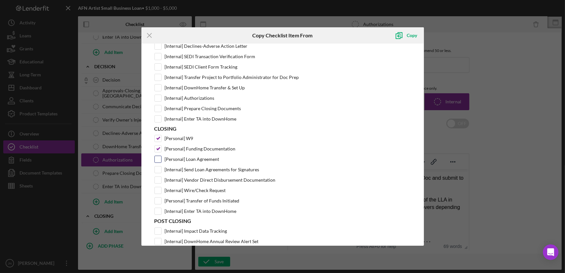
checkbox input "true"
click at [156, 166] on input "[Internal] Send Loan Agreements for Signatures" at bounding box center [158, 169] width 7 height 7
checkbox input "true"
click at [157, 178] on input "[Internal] Vendor Direct Disbursement Documentation" at bounding box center [158, 180] width 7 height 7
checkbox input "true"
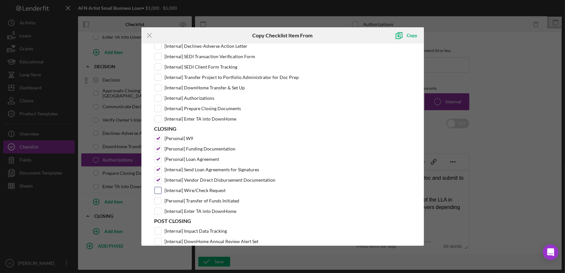
click at [158, 187] on input "[Internal] Wire/Check Request" at bounding box center [158, 190] width 7 height 7
checkbox input "true"
click at [158, 198] on input "[Personal] Transfer of Funds Initiated" at bounding box center [158, 201] width 7 height 7
checkbox input "true"
click at [157, 208] on input "[Internal] Enter TA into DownHome" at bounding box center [158, 211] width 7 height 7
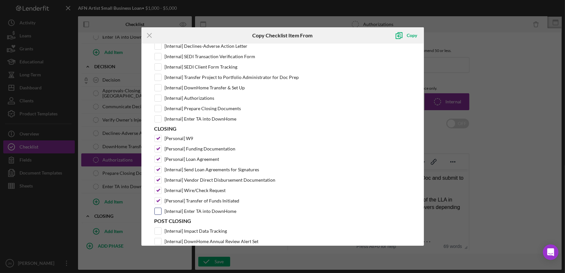
checkbox input "true"
click at [411, 34] on div "Copy" at bounding box center [412, 35] width 10 height 13
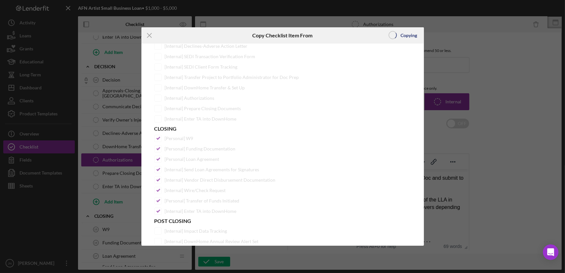
scroll to position [0, 0]
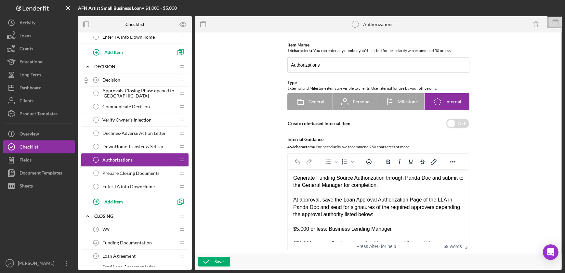
scroll to position [760, 0]
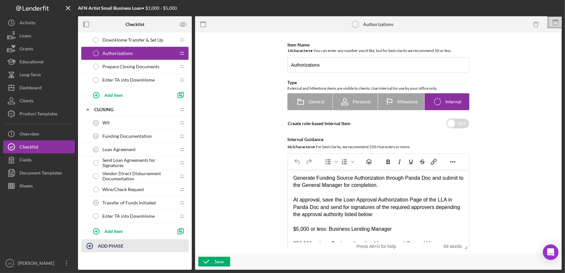
click at [114, 244] on b "ADD PHASE" at bounding box center [111, 246] width 26 height 6
type input "Post Closing"
click at [89, 261] on div "Add" at bounding box center [89, 264] width 8 height 10
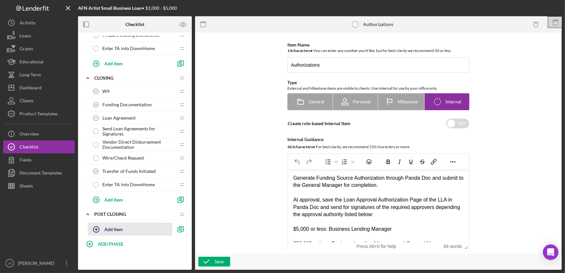
scroll to position [790, 0]
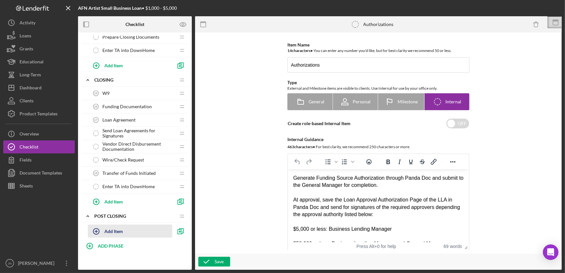
click at [156, 211] on div "Icon/Expander Post Closing Icon/Edit Icon/Drag Add Item" at bounding box center [134, 225] width 107 height 30
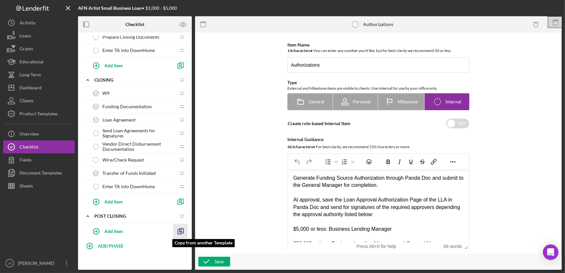
click at [180, 228] on icon "button" at bounding box center [180, 231] width 15 height 15
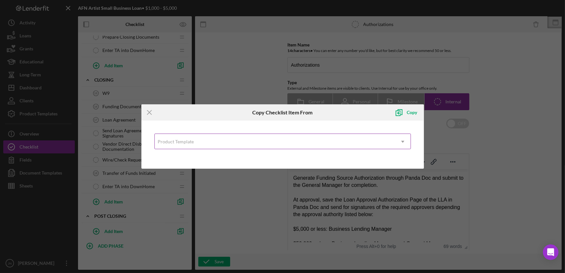
click at [194, 140] on div "Product Template" at bounding box center [275, 141] width 240 height 15
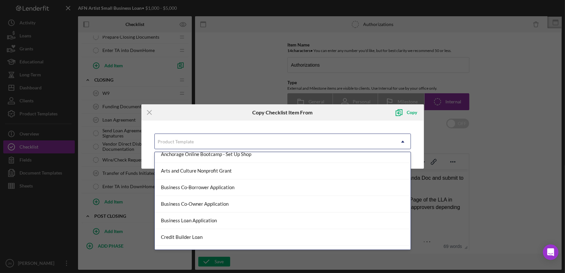
scroll to position [118, 0]
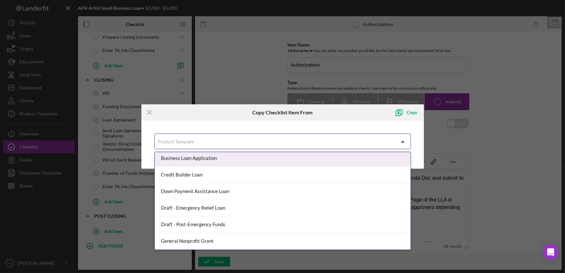
click at [205, 160] on div "Business Loan Application" at bounding box center [283, 158] width 256 height 17
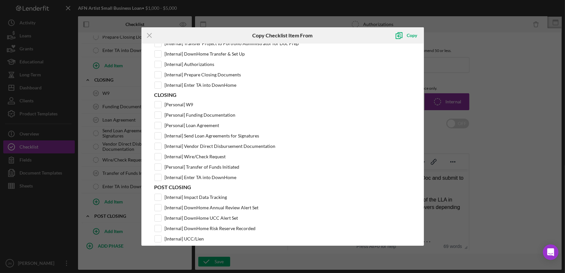
scroll to position [731, 0]
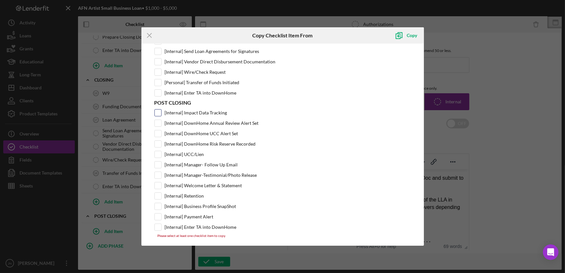
click at [159, 110] on input "[Internal] Impact Data Tracking" at bounding box center [158, 113] width 7 height 7
checkbox input "true"
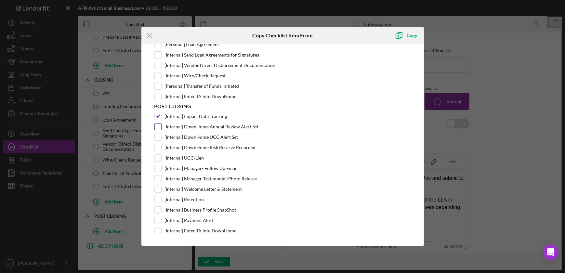
click at [158, 124] on input "[Internal] DownHome Annual Review Alert Set" at bounding box center [158, 127] width 7 height 7
checkbox input "true"
click at [157, 135] on input "[Internal] DownHome UCC Alert Set" at bounding box center [158, 137] width 7 height 7
checkbox input "true"
click at [157, 144] on input "[Internal] DownHome Risk Reserve Recorded" at bounding box center [158, 147] width 7 height 7
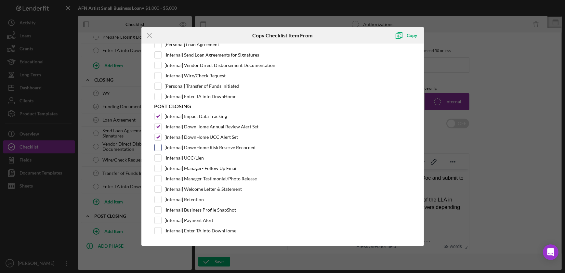
checkbox input "true"
click at [159, 155] on input "[Internal] UCC/Lien" at bounding box center [158, 158] width 7 height 7
checkbox input "true"
click at [160, 165] on input "[Internal] Manager- Follow Up Email" at bounding box center [158, 168] width 7 height 7
checkbox input "true"
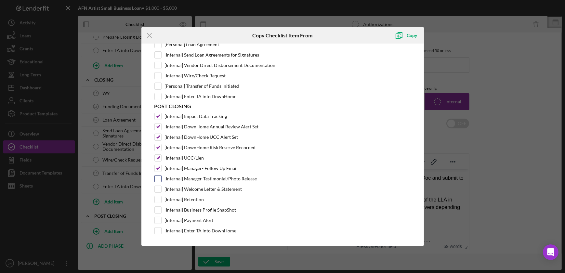
click at [160, 176] on input "[Internal] Manager-Testimonial/Photo Release" at bounding box center [158, 179] width 7 height 7
checkbox input "true"
click at [159, 187] on input "[Internal] Welcome Letter & Statement" at bounding box center [158, 189] width 7 height 7
checkbox input "true"
click at [157, 197] on input "[Internal] Retention" at bounding box center [158, 199] width 7 height 7
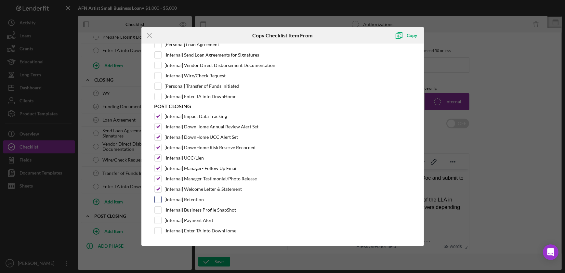
checkbox input "true"
click at [160, 207] on input "[Internal] Business Profile SnapShot" at bounding box center [158, 210] width 7 height 7
checkbox input "true"
click at [156, 217] on input "[Internal] Payment Alert" at bounding box center [158, 220] width 7 height 7
checkbox input "true"
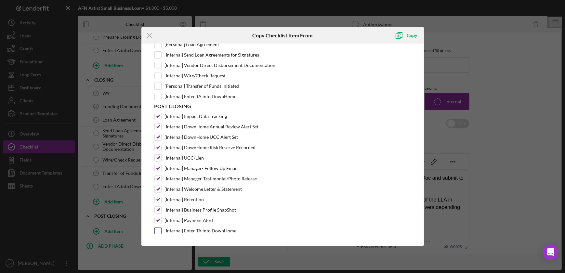
click at [156, 228] on input "[Internal] Enter TA into DownHome" at bounding box center [158, 231] width 7 height 7
checkbox input "true"
click at [414, 36] on div "Copy" at bounding box center [412, 35] width 10 height 13
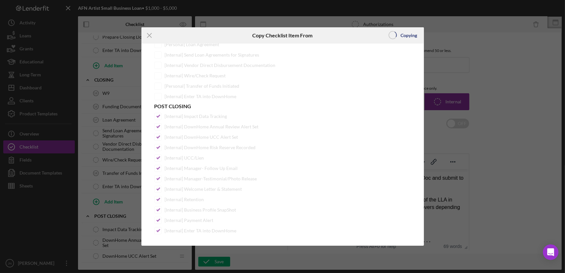
scroll to position [0, 0]
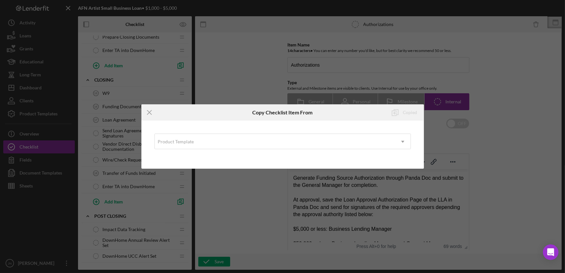
scroll to position [949, 0]
